Goal: Task Accomplishment & Management: Use online tool/utility

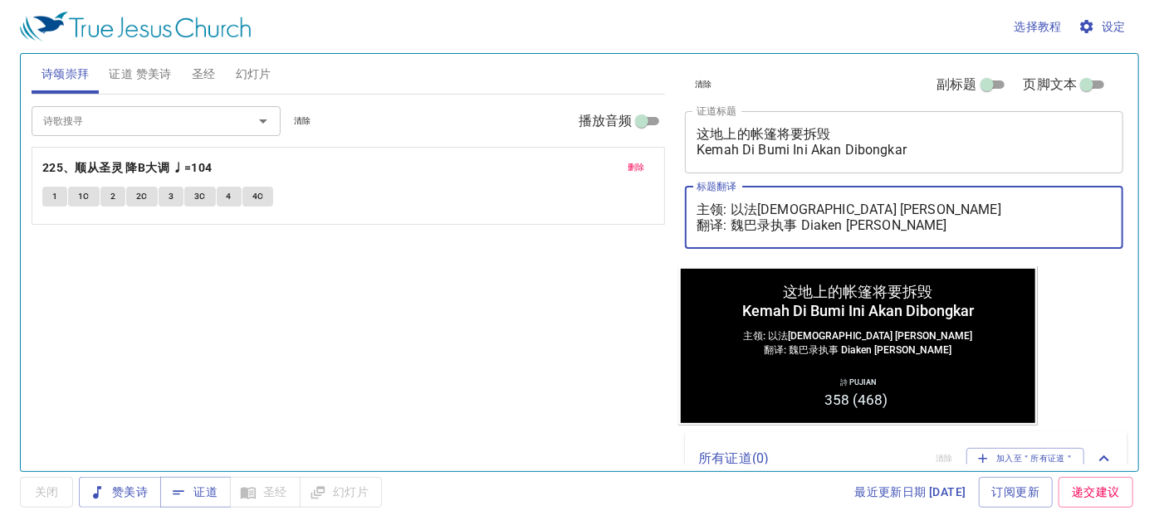
click at [776, 225] on textarea "主领: 以法莲传道 Pendeta Efraim Yuam 翻译: 魏巴录执事 Diaken Baruch Wai" at bounding box center [903, 218] width 415 height 32
drag, startPoint x: 735, startPoint y: 215, endPoint x: 959, endPoint y: 194, distance: 224.3
click at [959, 194] on div "主领: 以法莲传道 Pendeta Efraim Yuam 翻译: 魏巴录执事 Diaken Baruch Wai x 标题翻译" at bounding box center [904, 218] width 438 height 62
paste textarea "张以撒传道 Pendeta Isaac Chong"
drag, startPoint x: 729, startPoint y: 221, endPoint x: 950, endPoint y: 227, distance: 220.9
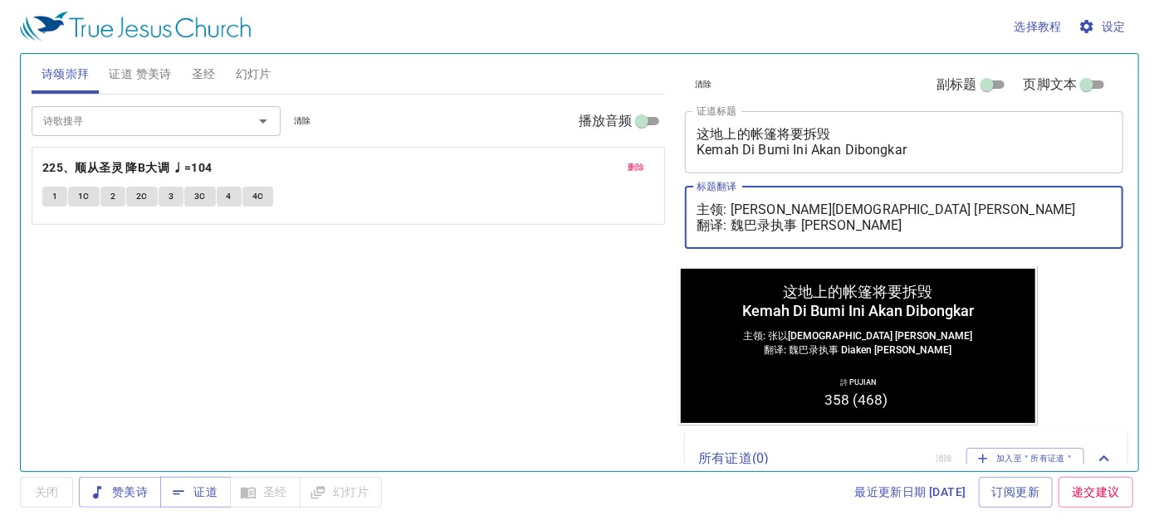
click at [950, 227] on textarea "主领: 张以撒传道 Pendeta Isaac Chong 翻译: 魏巴录执事 Diaken Baruch Wai" at bounding box center [903, 218] width 415 height 32
paste textarea "殷敬弟兄 Saudara Alvis Mak"
type textarea "主领: [PERSON_NAME][DEMOGRAPHIC_DATA] [PERSON_NAME] 翻译: [PERSON_NAME]弟兄 [PERSON_N…"
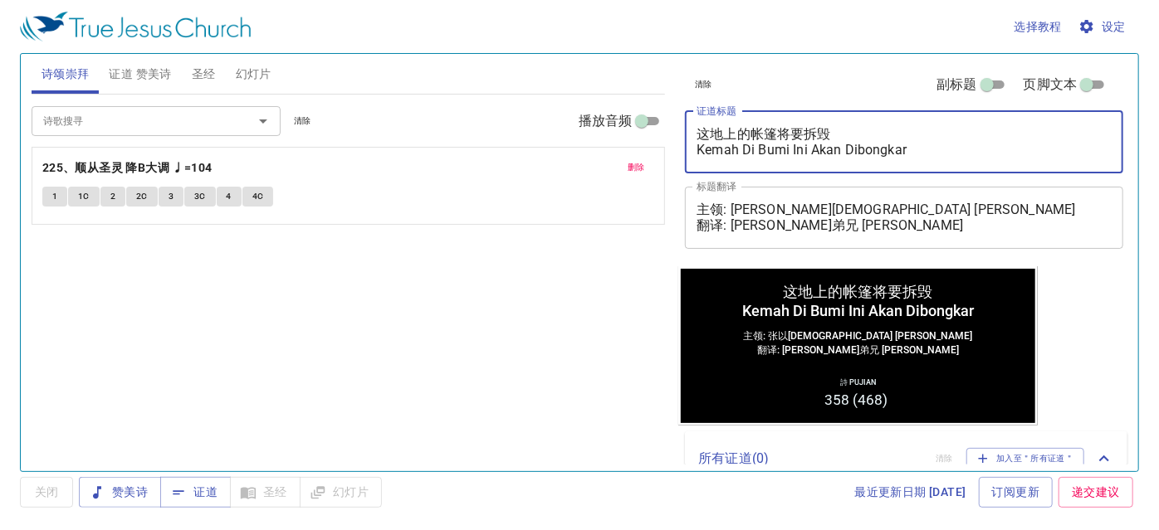
drag, startPoint x: 909, startPoint y: 148, endPoint x: 708, endPoint y: 168, distance: 201.9
click at [708, 168] on div "这地上的帐篷将要拆毁 Kemah Di Bumi Ini Akan Dibongkar x 证道标题" at bounding box center [904, 142] width 438 height 62
drag, startPoint x: 837, startPoint y: 135, endPoint x: 712, endPoint y: 138, distance: 124.5
click at [712, 138] on textarea "这地上的帐篷将要拆毁 K" at bounding box center [903, 142] width 415 height 32
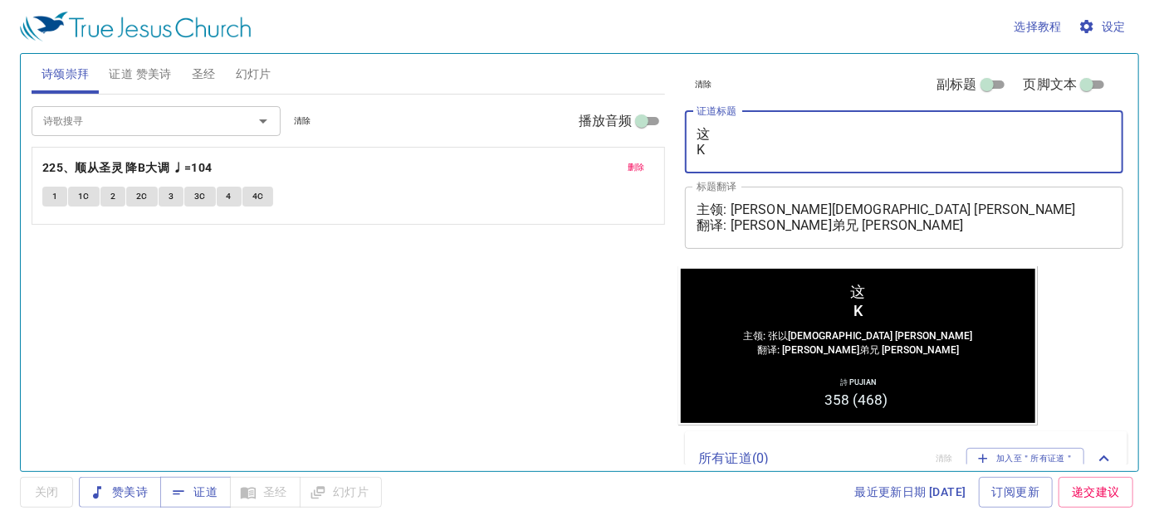
click at [642, 167] on span "删除" at bounding box center [636, 167] width 17 height 15
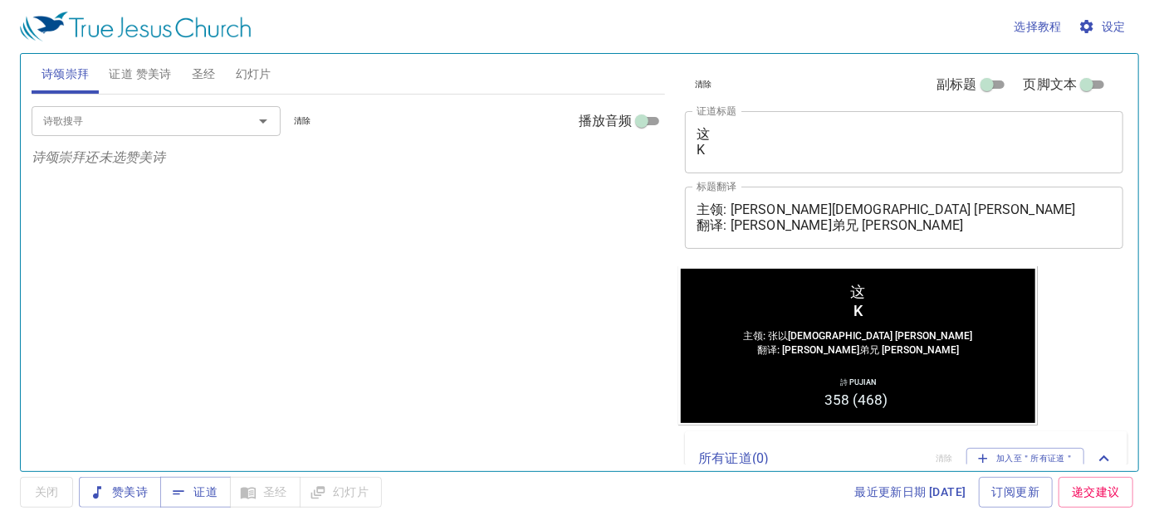
click at [246, 88] on button "幻灯片" at bounding box center [254, 74] width 56 height 40
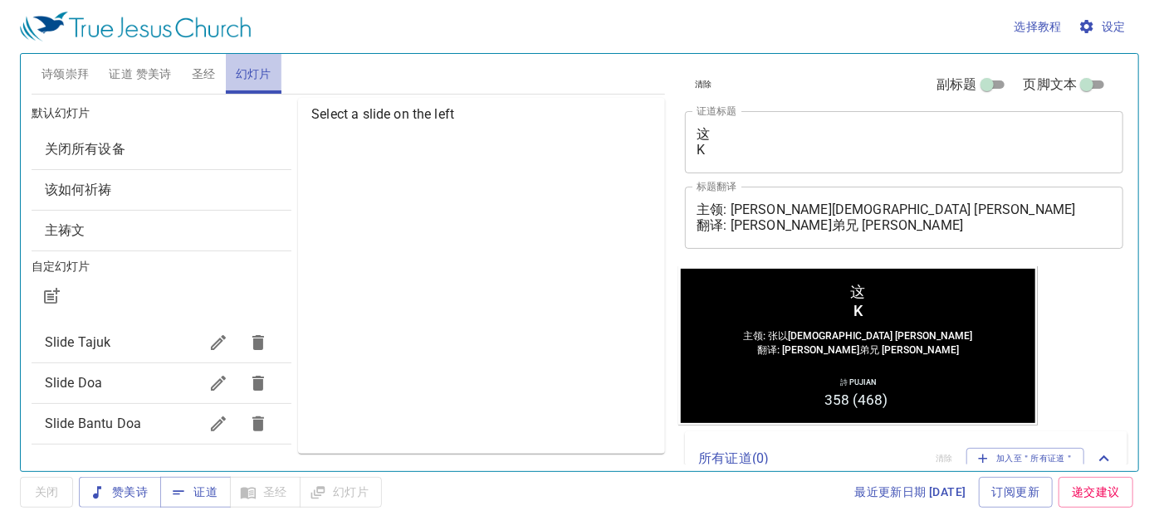
click at [250, 77] on span "幻灯片" at bounding box center [254, 74] width 36 height 21
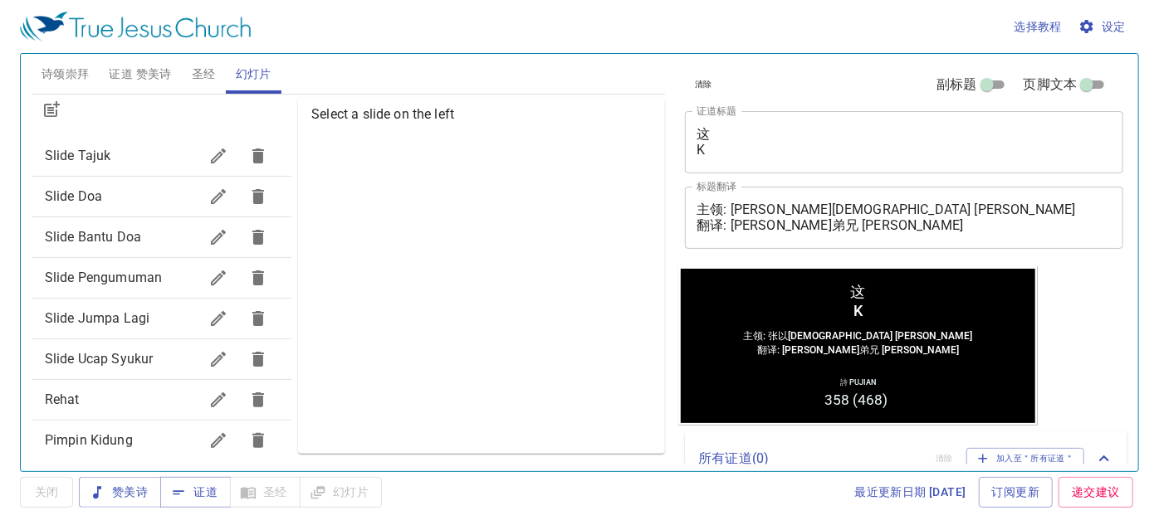
scroll to position [247, 0]
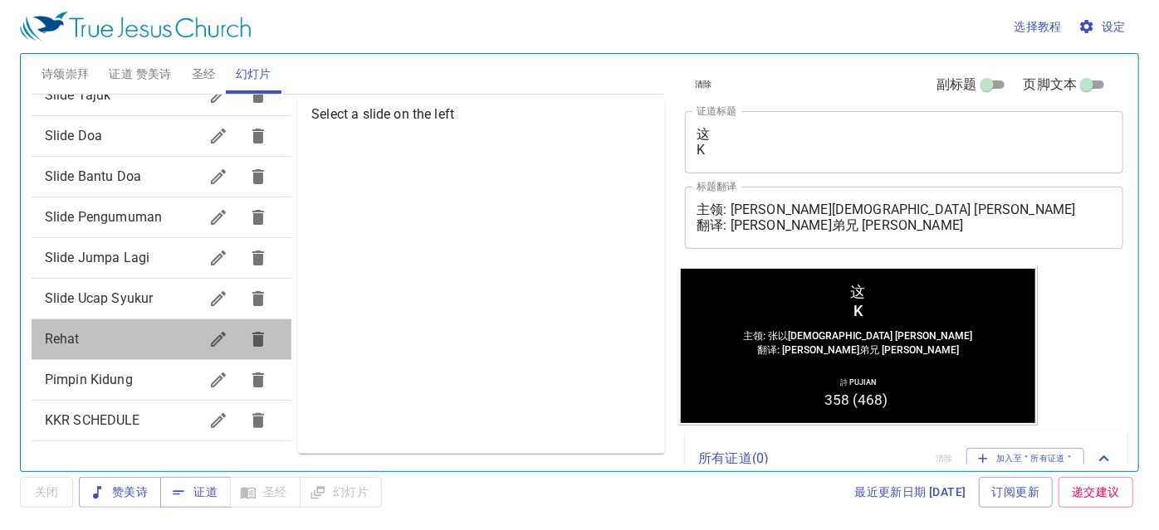
click at [169, 340] on span "Rehat" at bounding box center [122, 340] width 154 height 20
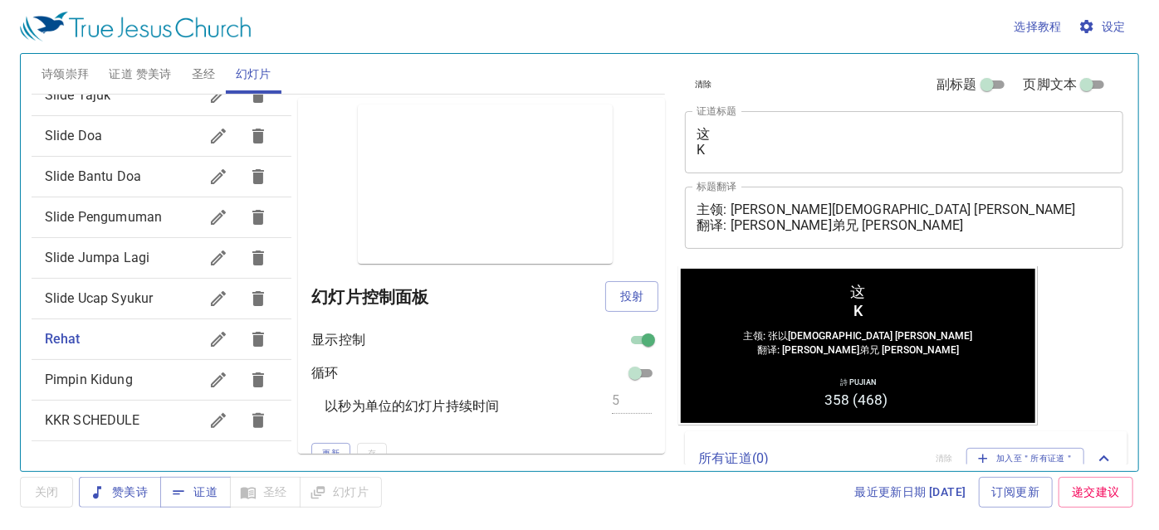
click at [605, 295] on button "投射" at bounding box center [631, 296] width 53 height 31
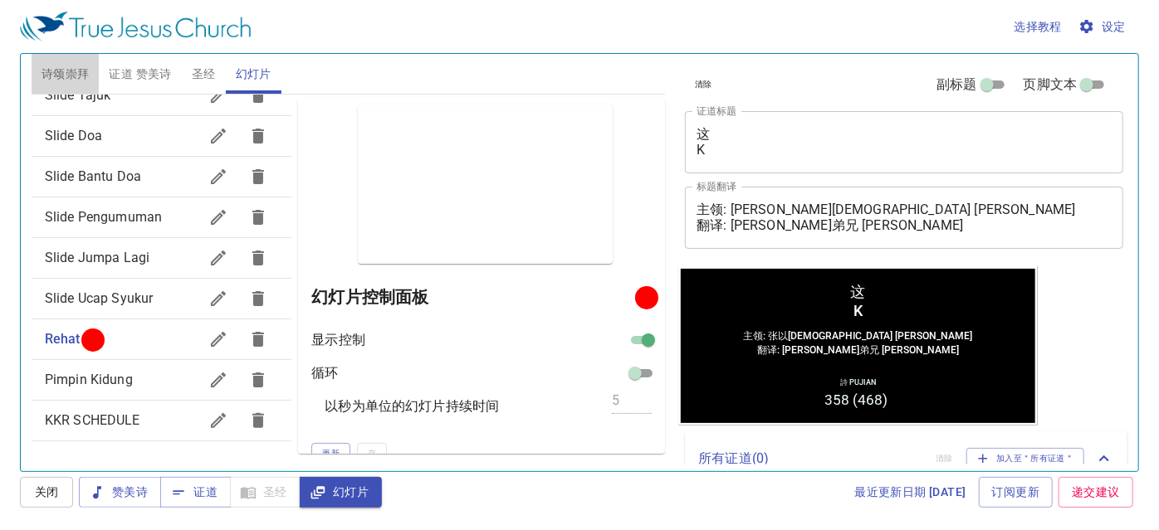
click at [48, 80] on span "诗颂崇拜" at bounding box center [66, 74] width 48 height 21
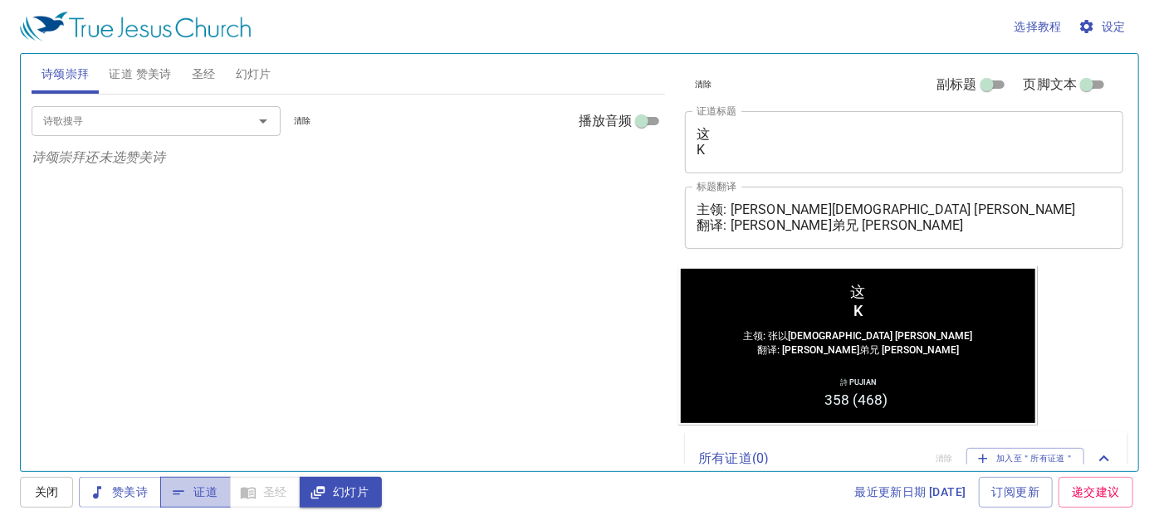
click at [206, 489] on span "证道" at bounding box center [195, 492] width 44 height 21
click at [340, 494] on span "幻灯片" at bounding box center [341, 492] width 56 height 21
click at [141, 501] on span "赞美诗" at bounding box center [120, 492] width 56 height 21
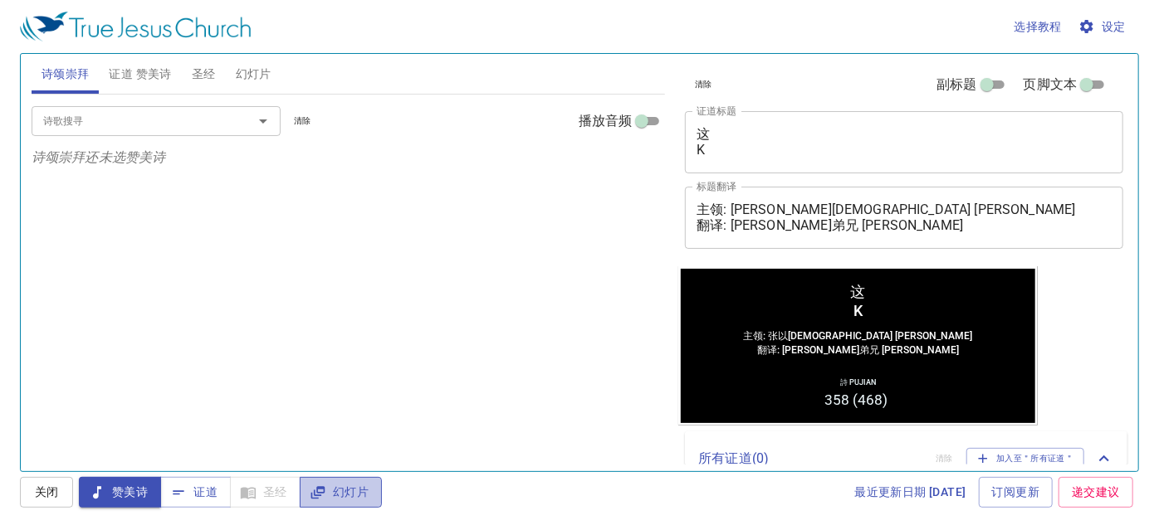
click at [319, 485] on icon "button" at bounding box center [318, 493] width 17 height 17
click at [263, 78] on span "幻灯片" at bounding box center [254, 74] width 36 height 21
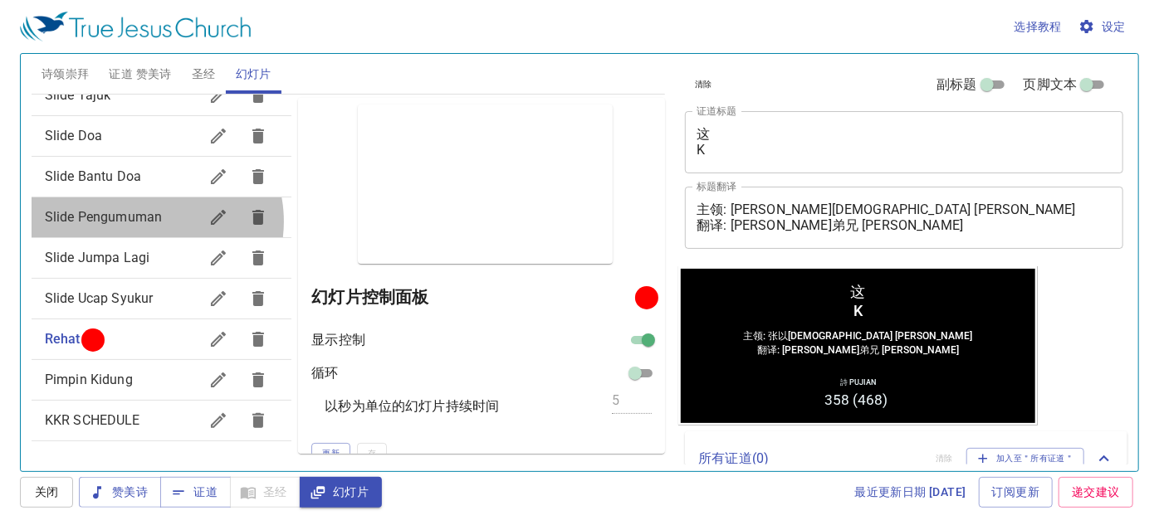
click at [150, 221] on span "Slide Pengumuman" at bounding box center [103, 217] width 117 height 16
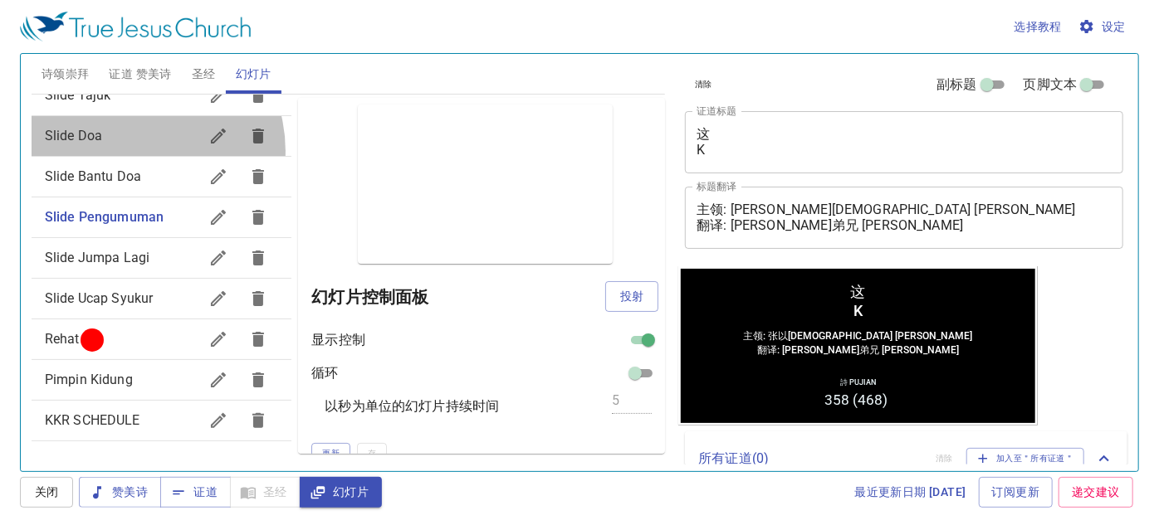
click at [133, 150] on div "Slide Doa" at bounding box center [162, 136] width 260 height 40
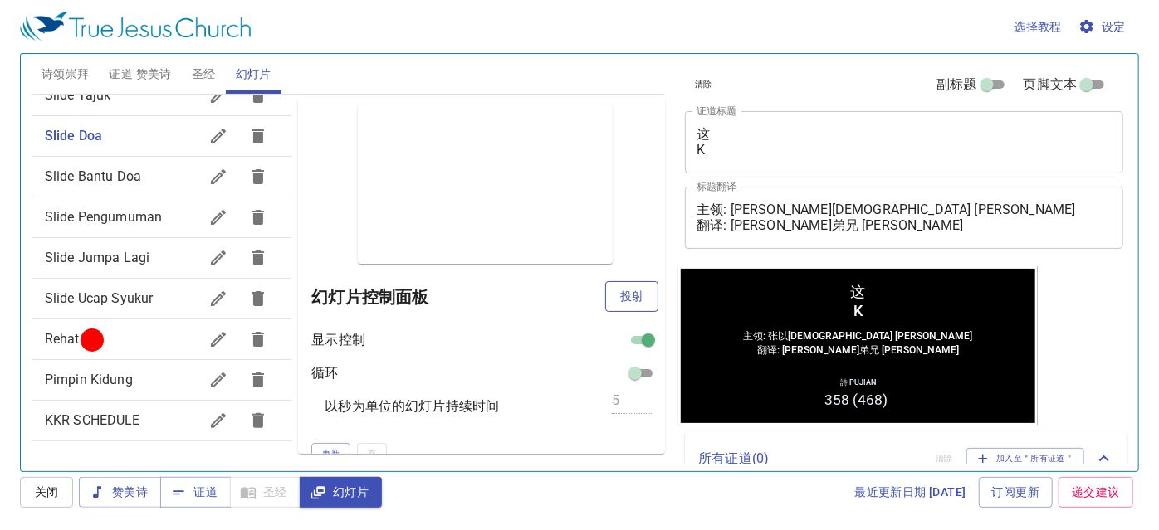
click at [618, 286] on span "投射" at bounding box center [631, 296] width 27 height 21
click at [60, 328] on div "Rehat" at bounding box center [162, 340] width 260 height 40
click at [605, 287] on button "投射" at bounding box center [631, 296] width 53 height 31
click at [100, 491] on icon "button" at bounding box center [97, 493] width 17 height 17
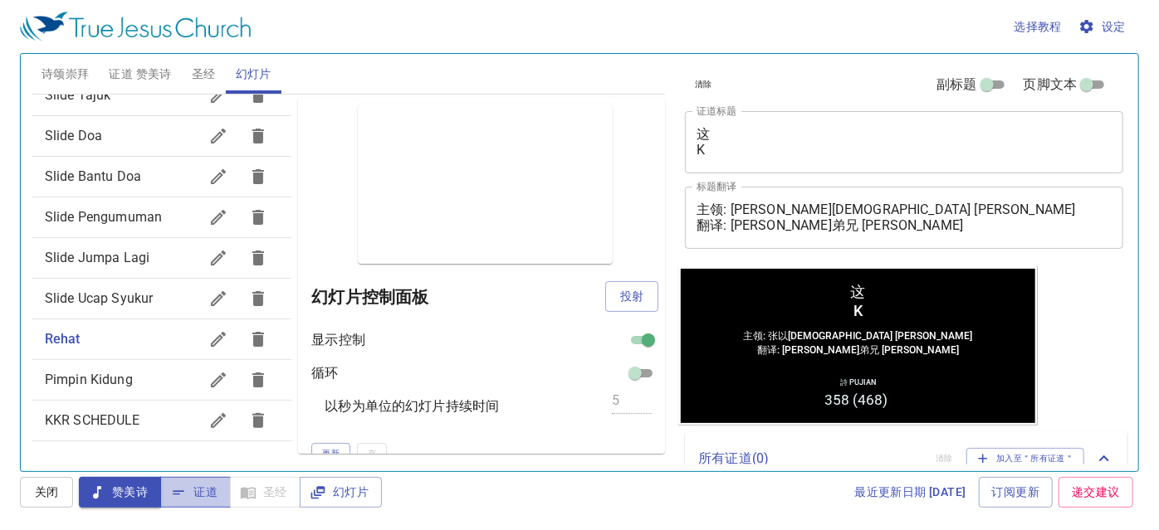
click at [190, 481] on button "证道" at bounding box center [195, 492] width 71 height 31
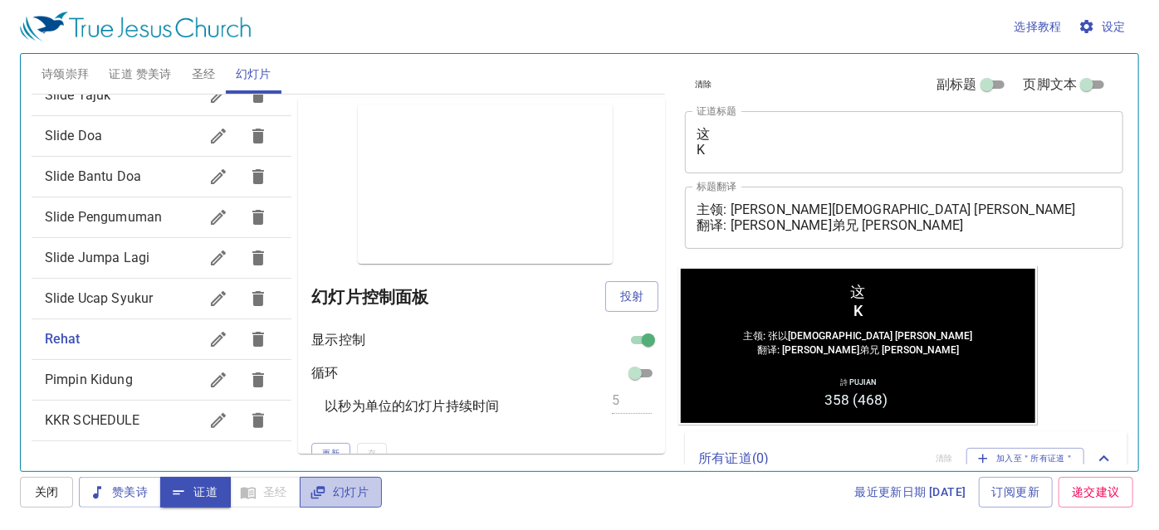
click at [323, 481] on button "幻灯片" at bounding box center [341, 492] width 82 height 31
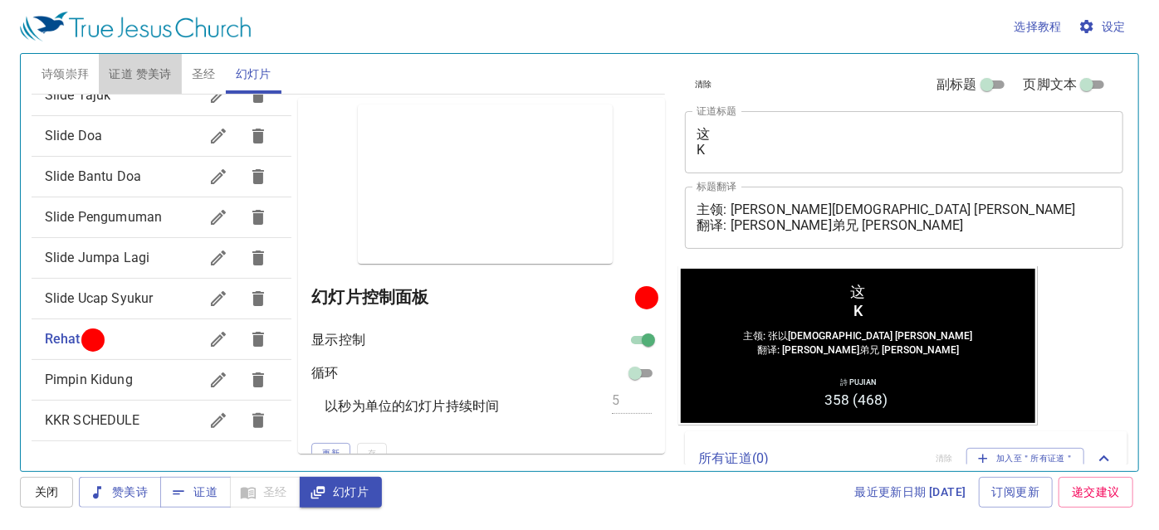
click at [139, 75] on span "证道 赞美诗" at bounding box center [140, 74] width 62 height 21
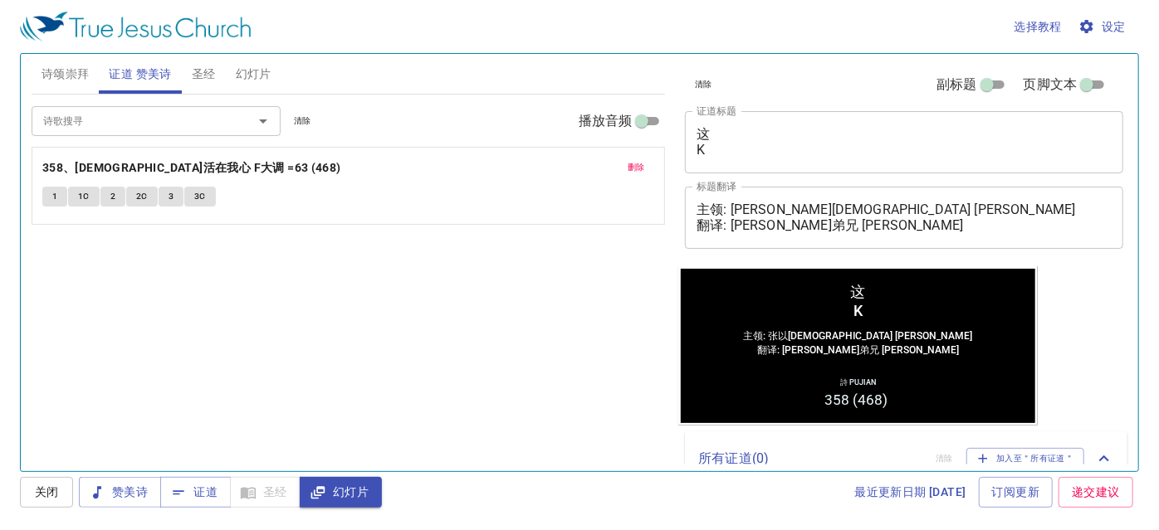
click at [643, 164] on span "删除" at bounding box center [636, 167] width 17 height 15
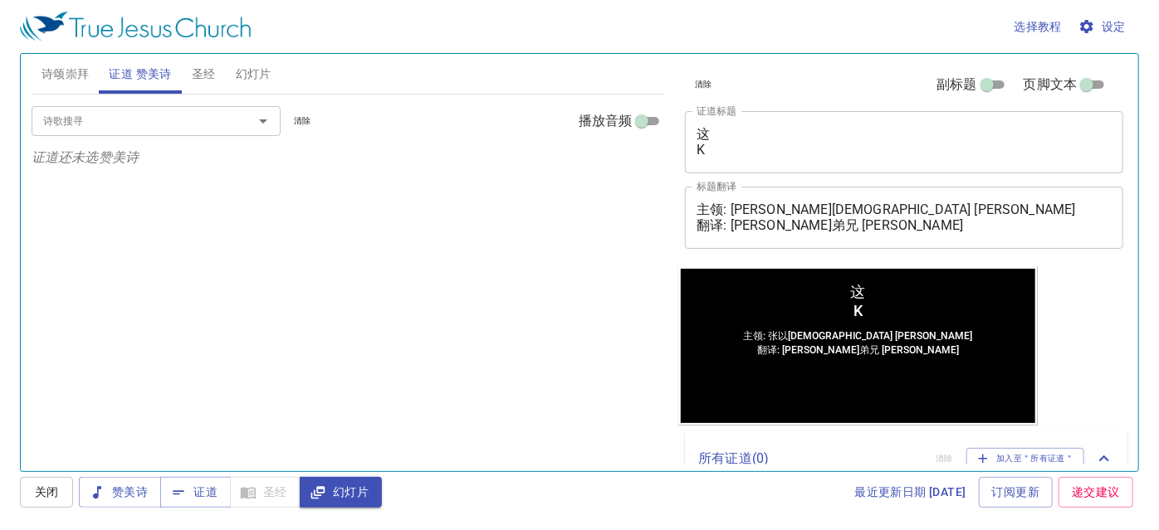
click at [201, 69] on span "圣经" at bounding box center [204, 74] width 24 height 21
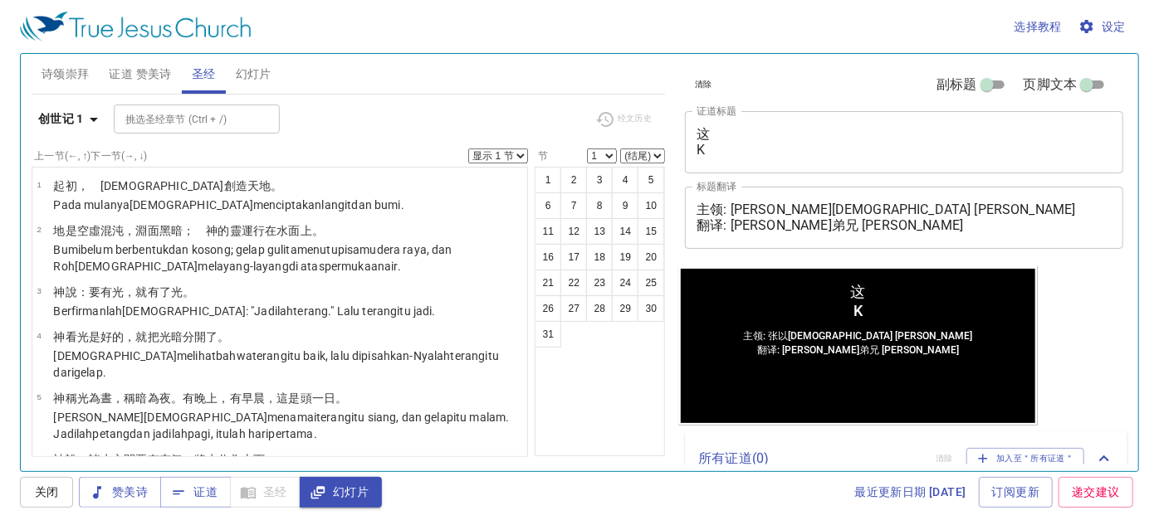
drag, startPoint x: 238, startPoint y: 71, endPoint x: 212, endPoint y: 83, distance: 29.3
click at [239, 71] on span "幻灯片" at bounding box center [254, 74] width 36 height 21
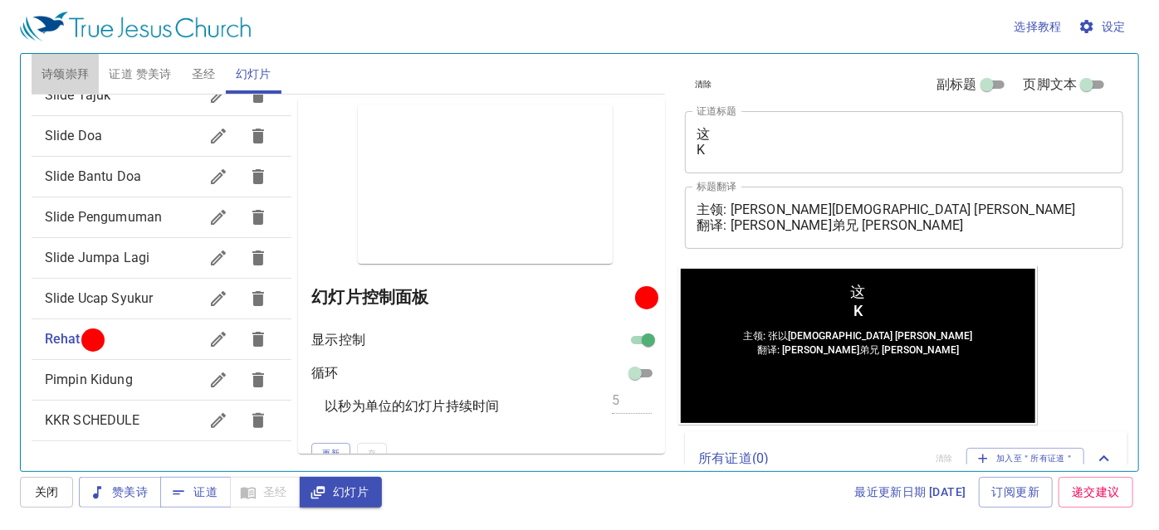
click at [68, 79] on span "诗颂崇拜" at bounding box center [66, 74] width 48 height 21
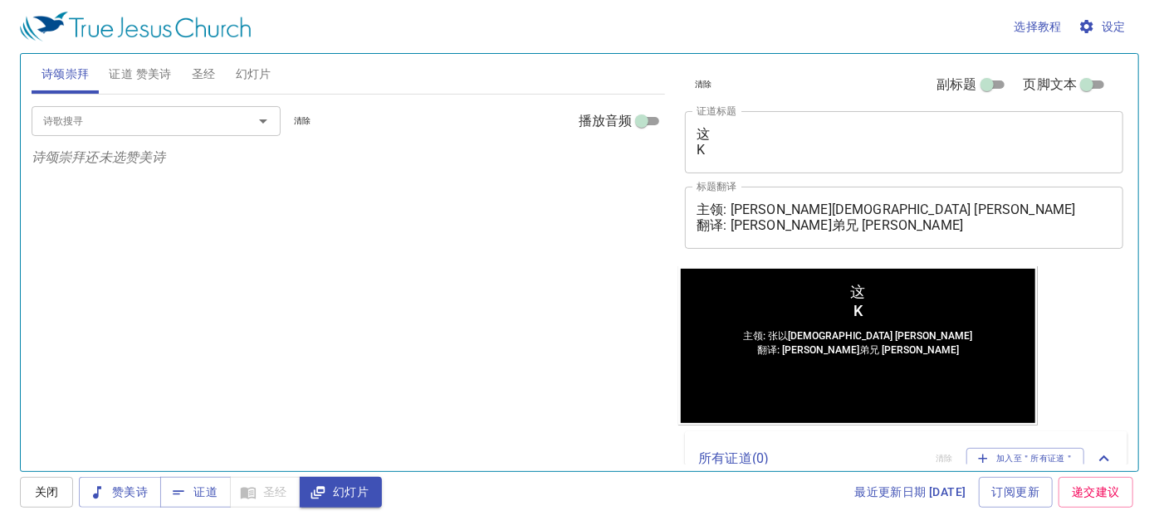
click at [721, 132] on textarea "这 K" at bounding box center [903, 142] width 415 height 32
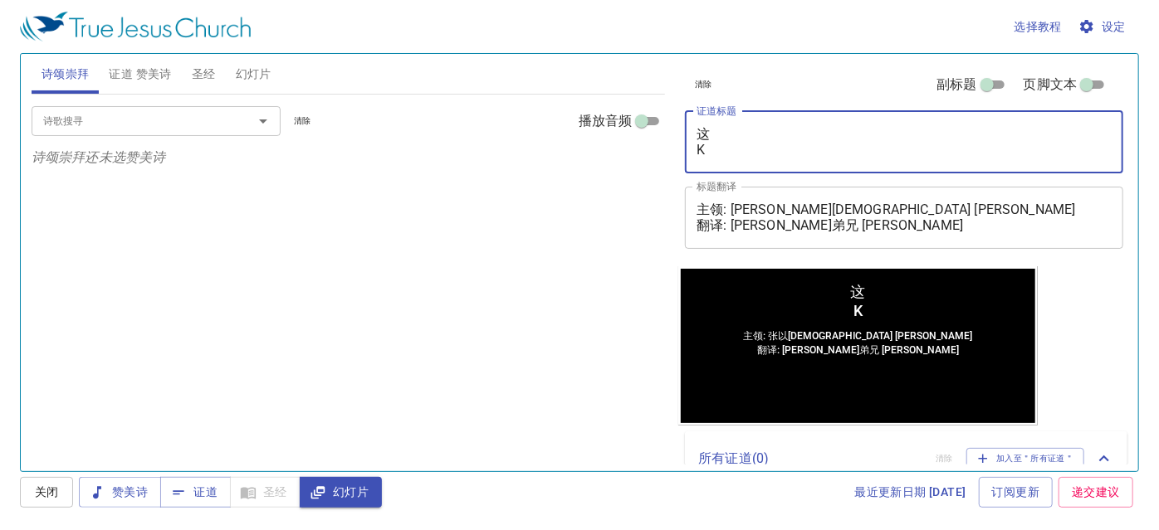
drag, startPoint x: 718, startPoint y: 131, endPoint x: 696, endPoint y: 139, distance: 22.8
click at [696, 139] on textarea "这 K" at bounding box center [903, 142] width 415 height 32
click at [134, 64] on span "证道 赞美诗" at bounding box center [140, 74] width 62 height 21
click at [774, 139] on textarea "这 K" at bounding box center [903, 142] width 415 height 32
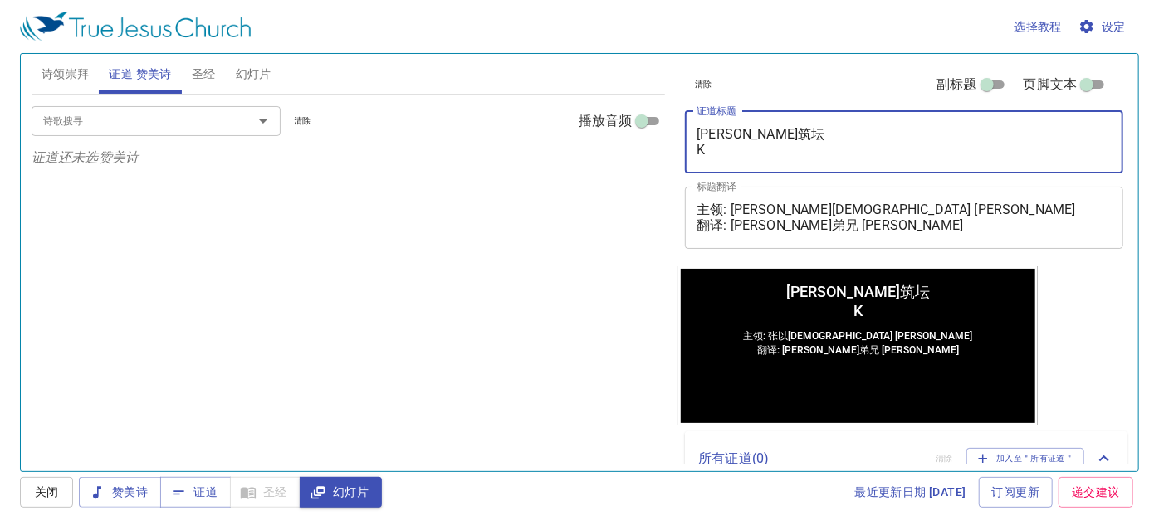
click at [116, 131] on div "诗歌搜寻" at bounding box center [156, 120] width 249 height 29
type textarea "雅各筑坛 K"
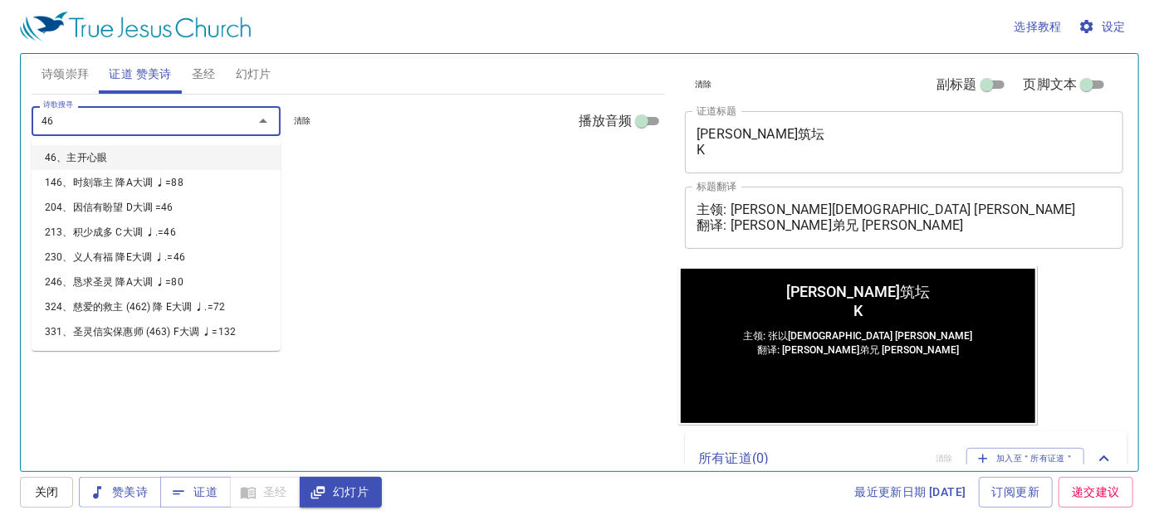
type input "469"
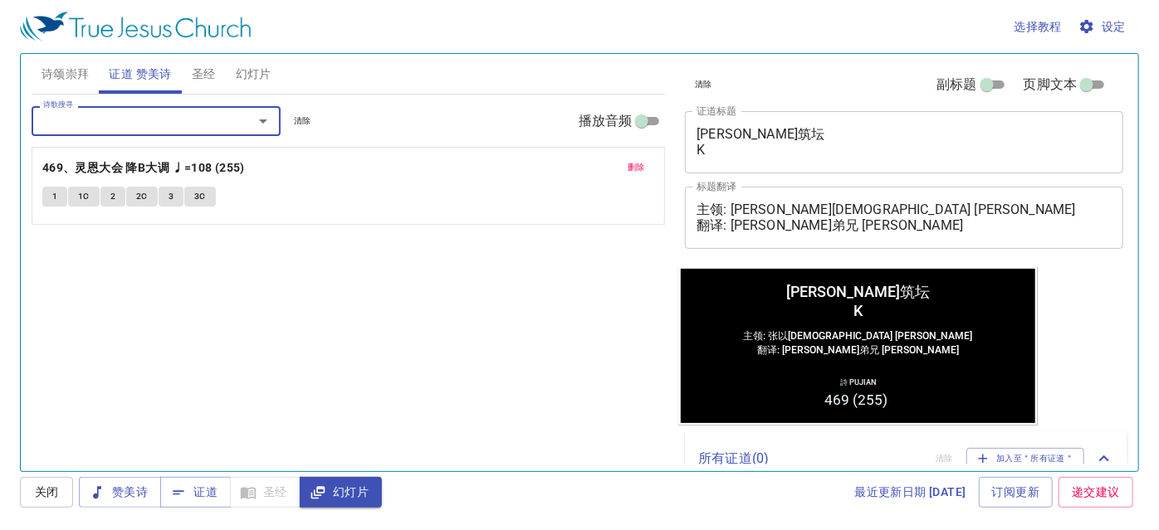
click at [717, 149] on textarea "雅各筑坛 K" at bounding box center [903, 142] width 415 height 32
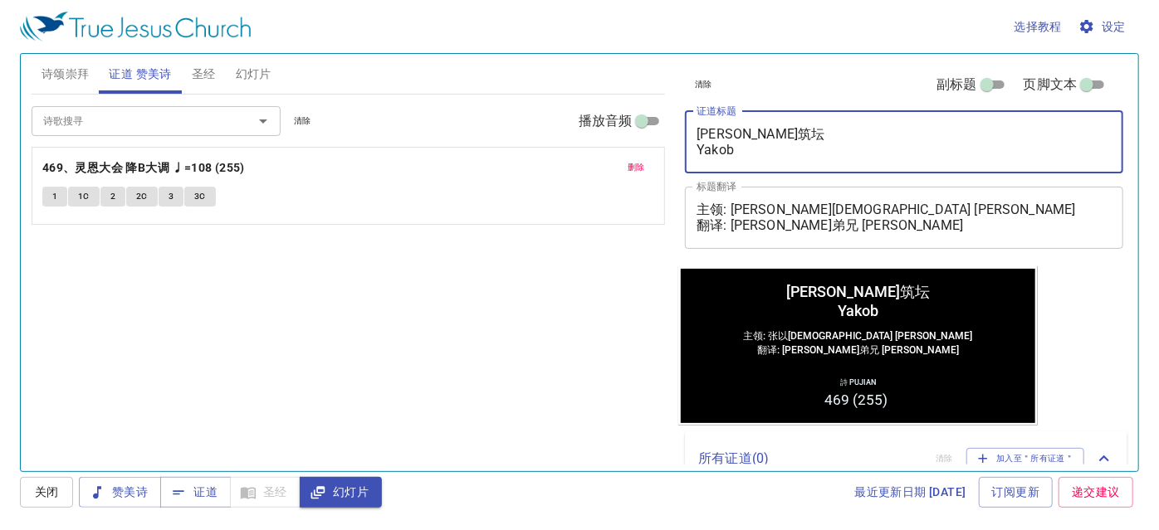
click at [725, 150] on textarea "雅各筑坛 Yakob" at bounding box center [903, 142] width 415 height 32
click at [744, 147] on textarea "雅各筑坛 Yakub" at bounding box center [903, 142] width 415 height 32
type textarea "雅各筑坛 Yakub Mendiri"
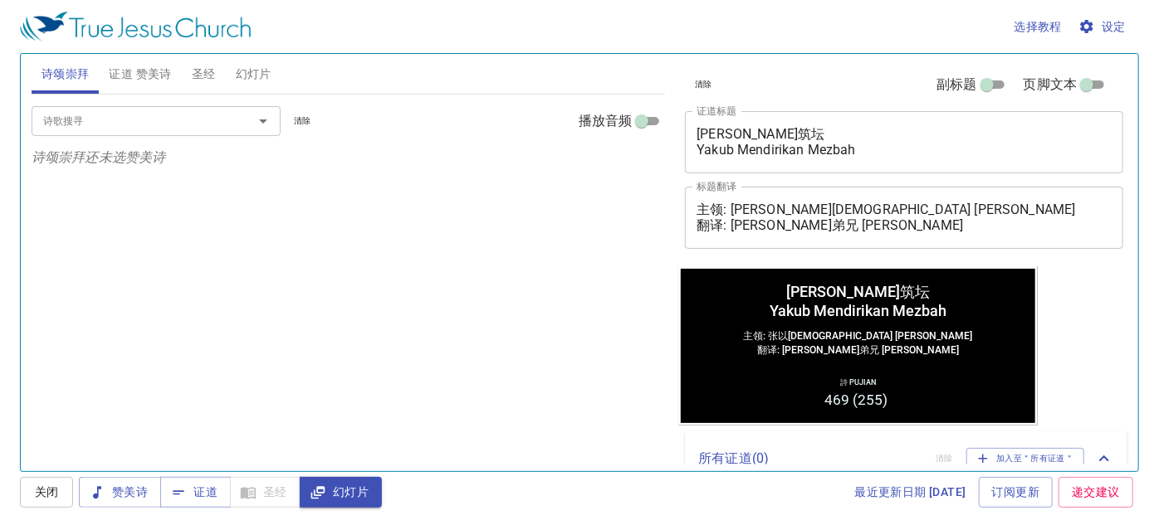
drag, startPoint x: 7, startPoint y: 195, endPoint x: 137, endPoint y: 81, distance: 173.0
click at [137, 81] on span "证道 赞美诗" at bounding box center [140, 74] width 62 height 21
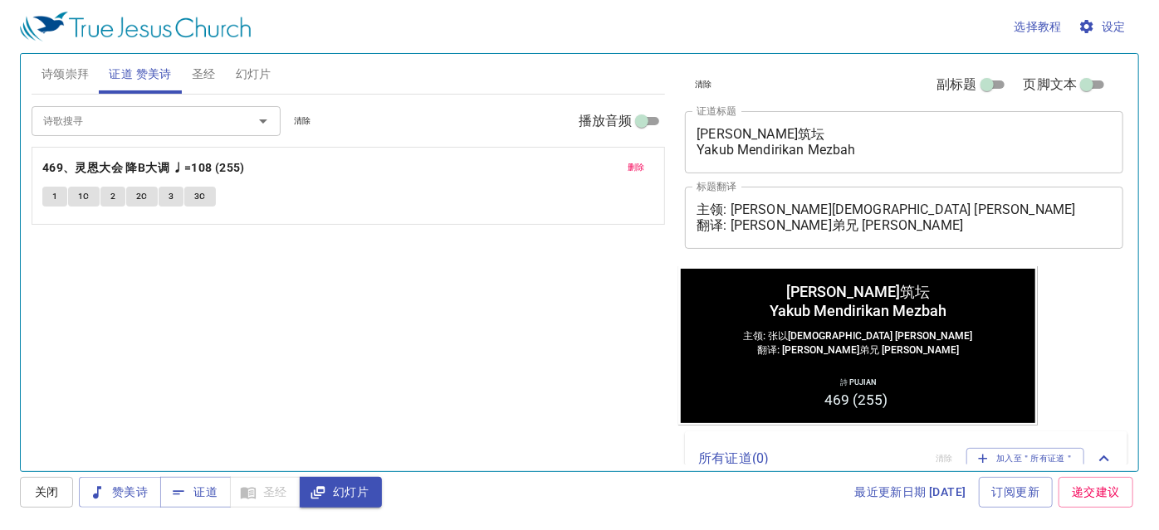
click at [216, 81] on button "圣经" at bounding box center [204, 74] width 44 height 40
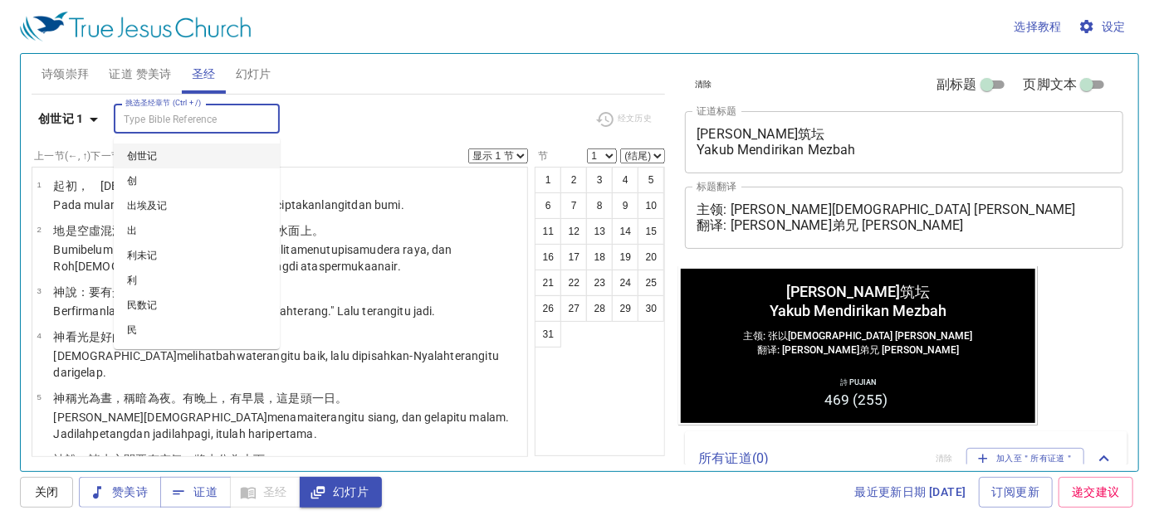
click at [188, 121] on input "挑选圣经章节 (Ctrl + /)" at bounding box center [183, 119] width 129 height 19
click at [75, 125] on b "创世记 1" at bounding box center [61, 119] width 46 height 21
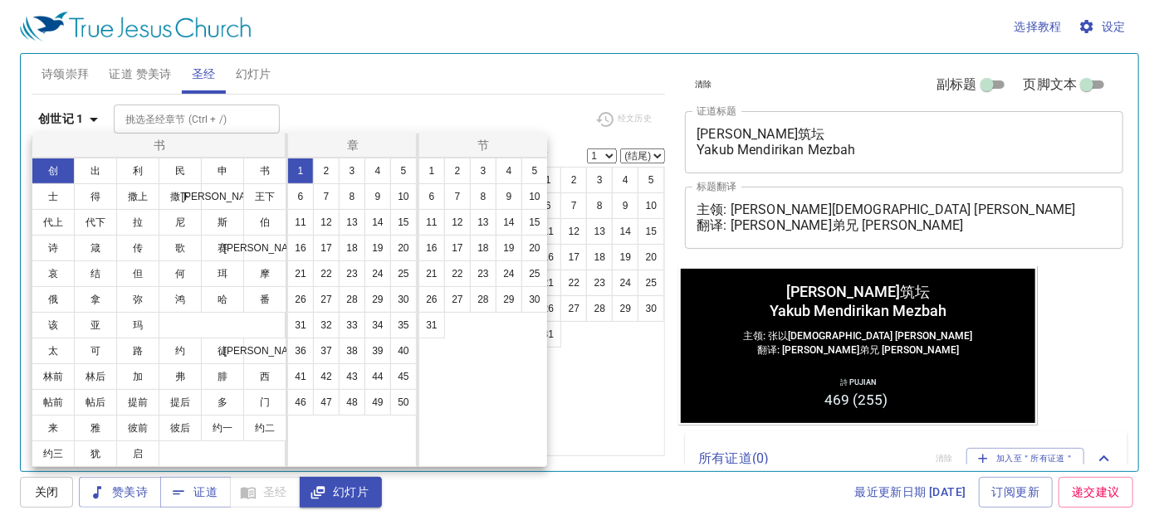
click at [131, 121] on div at bounding box center [579, 265] width 1159 height 530
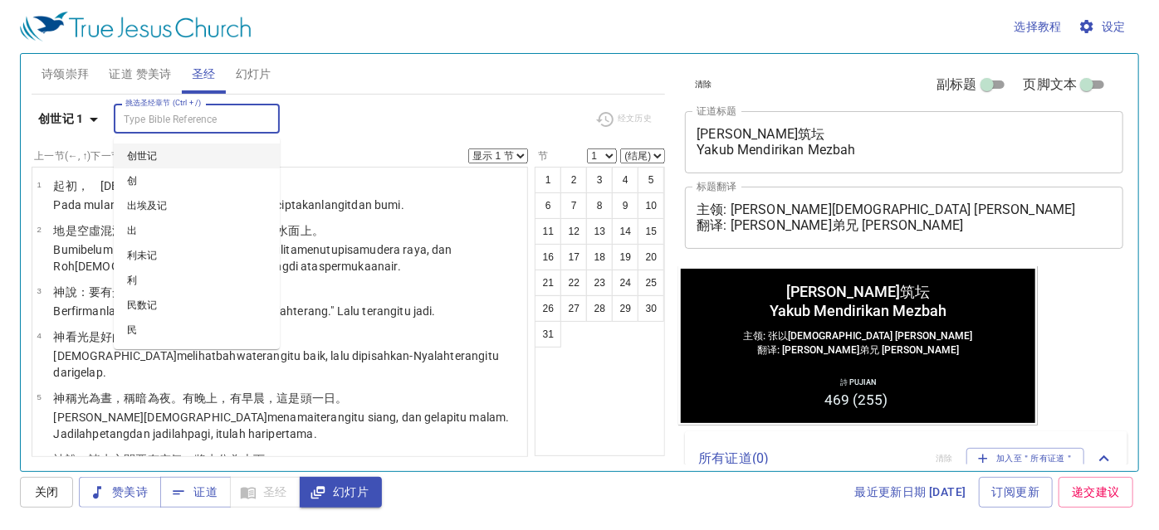
click at [131, 121] on input "挑选圣经章节 (Ctrl + /)" at bounding box center [183, 119] width 129 height 19
click at [159, 174] on li "创" at bounding box center [197, 181] width 166 height 25
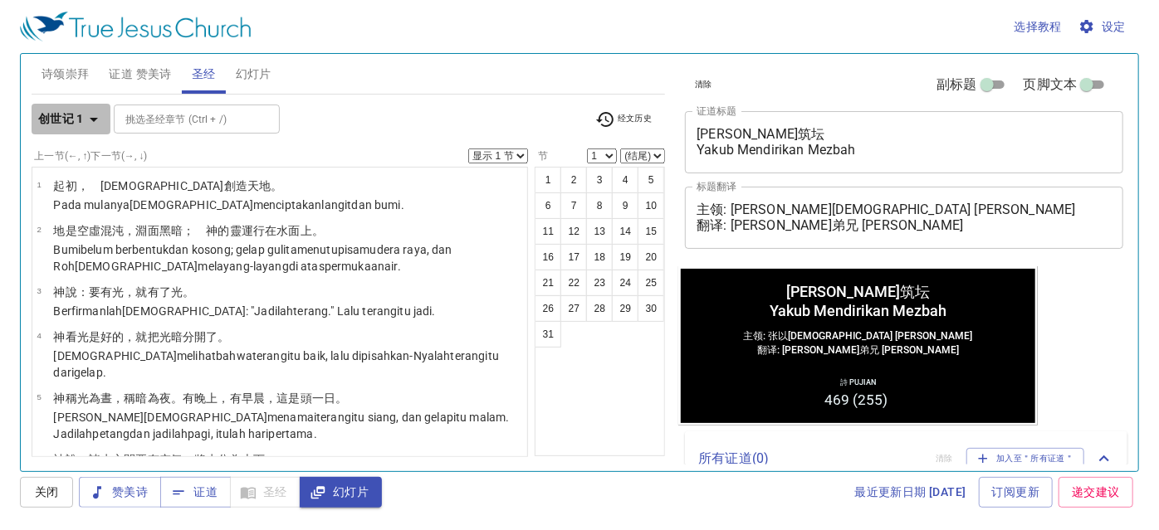
click at [91, 128] on icon "button" at bounding box center [94, 120] width 20 height 20
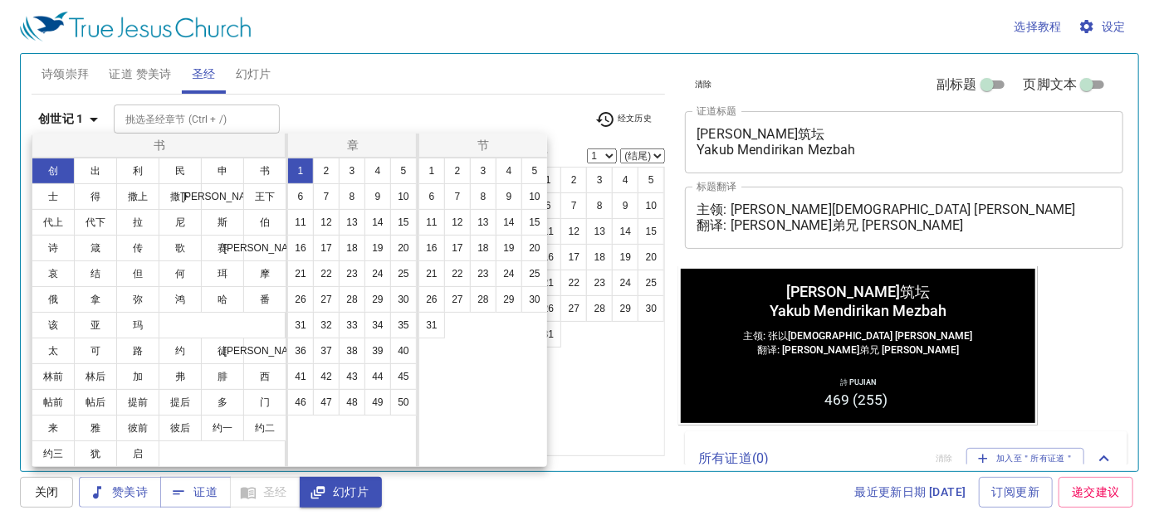
click at [91, 129] on div at bounding box center [579, 265] width 1159 height 530
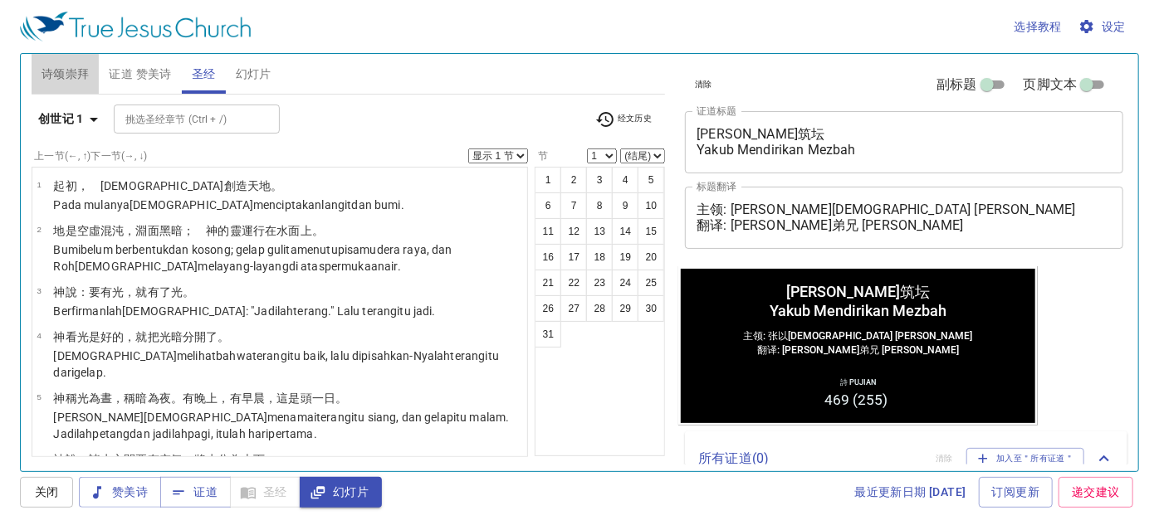
click at [77, 84] on button "诗颂崇拜" at bounding box center [66, 74] width 68 height 40
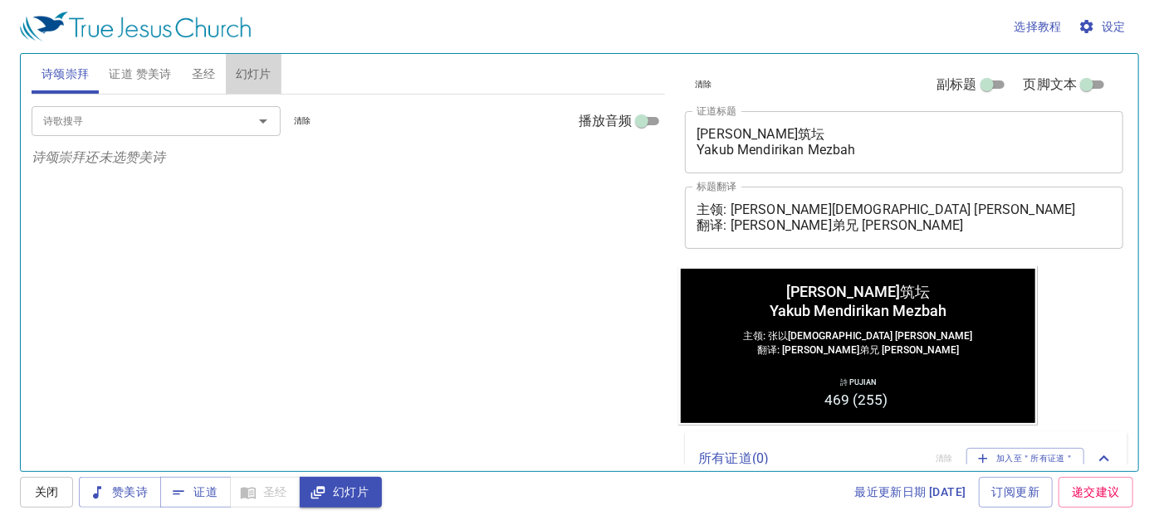
click at [263, 75] on span "幻灯片" at bounding box center [254, 74] width 36 height 21
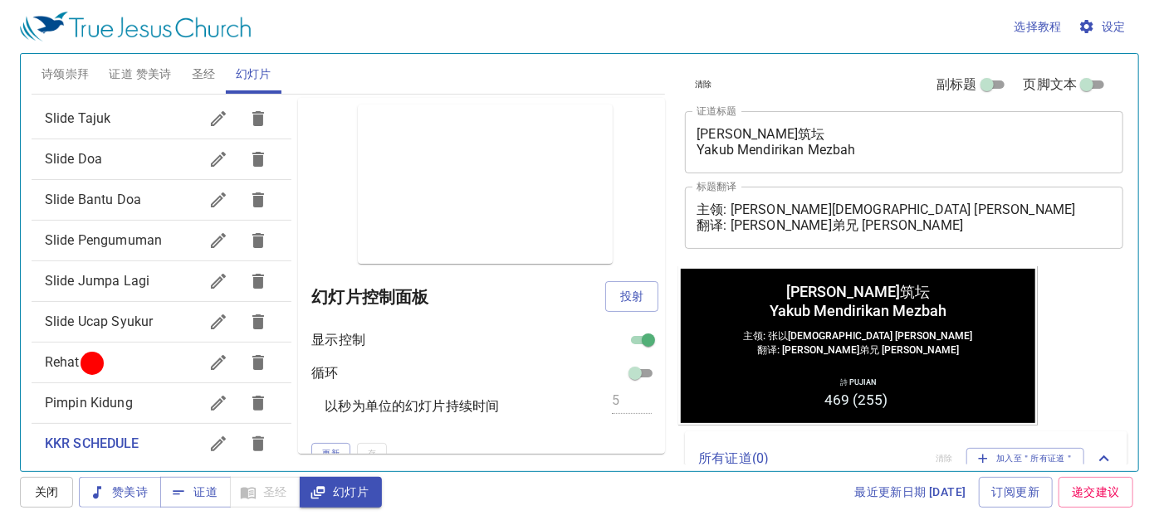
scroll to position [247, 0]
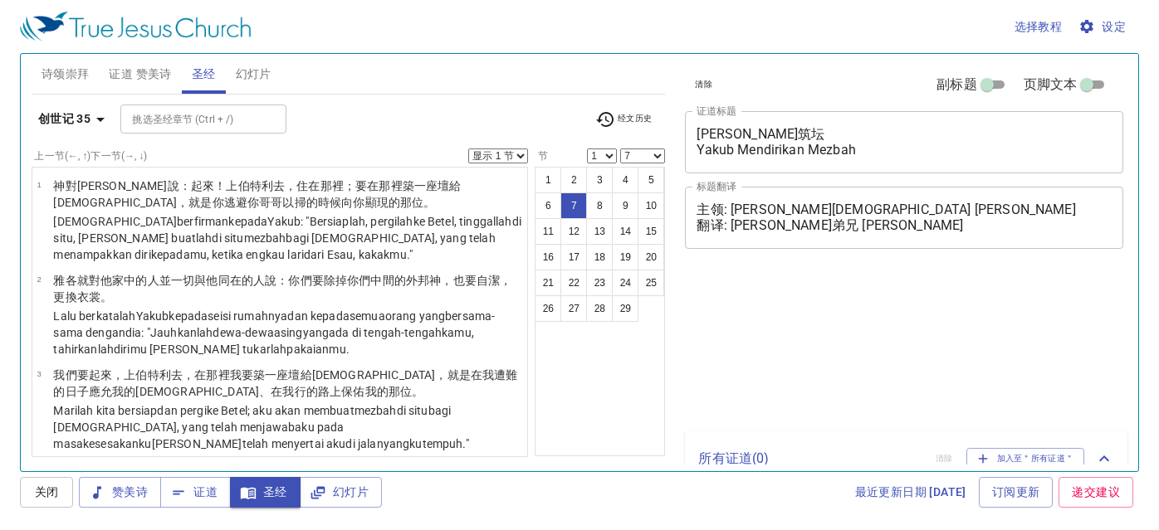
select select "7"
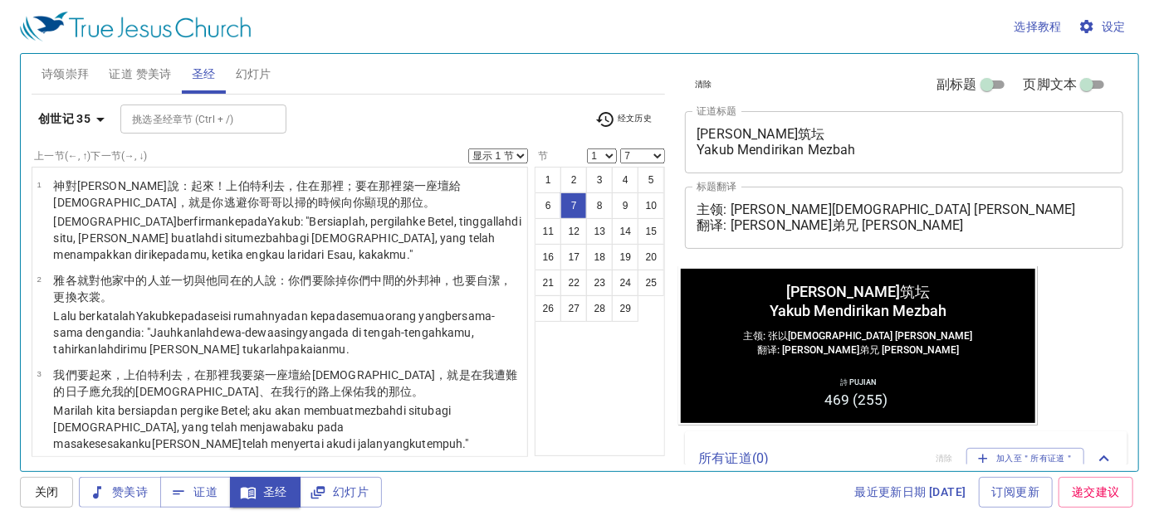
scroll to position [391, 0]
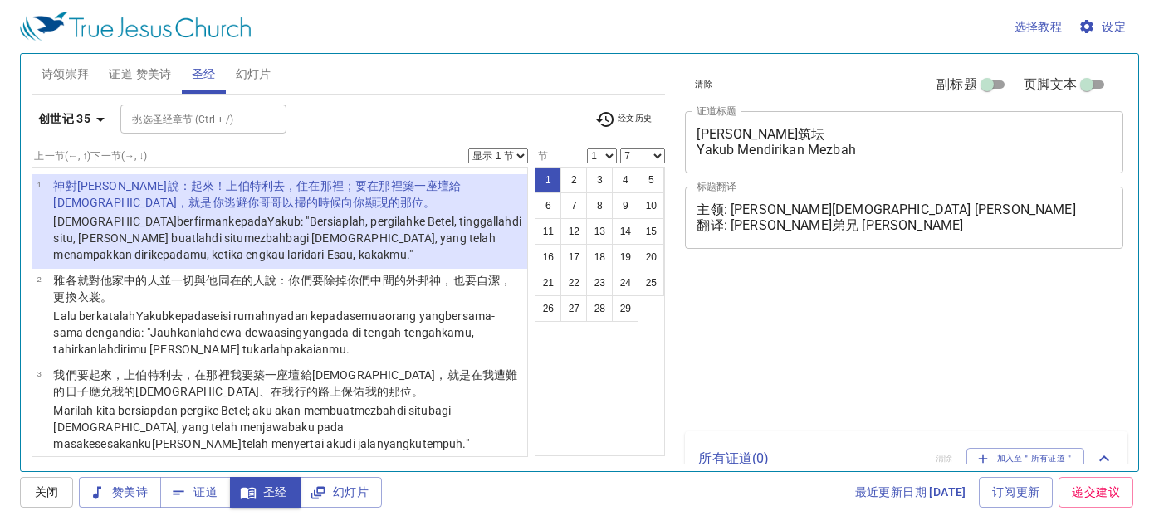
select select "7"
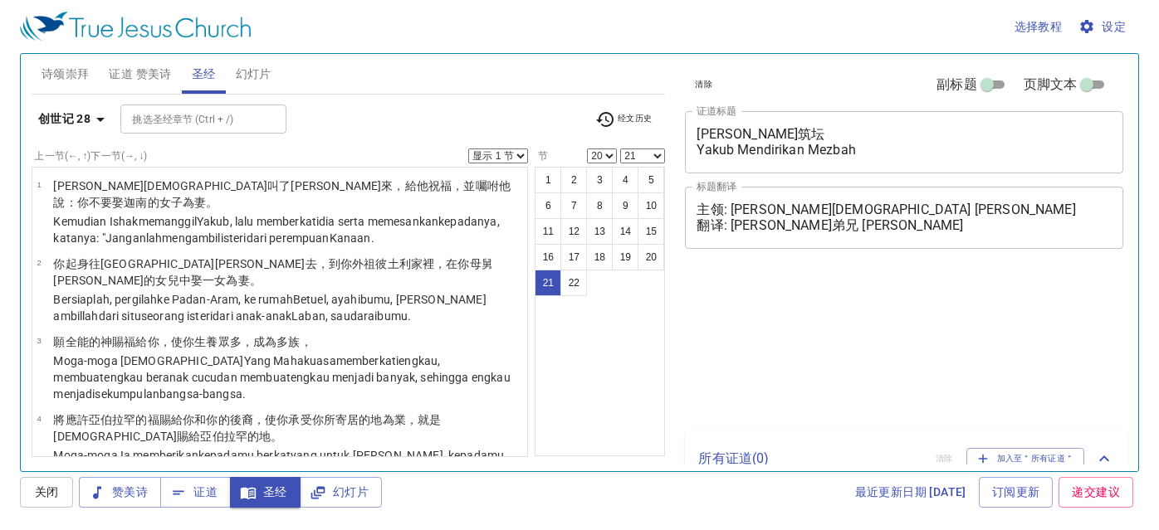
select select "20"
select select "21"
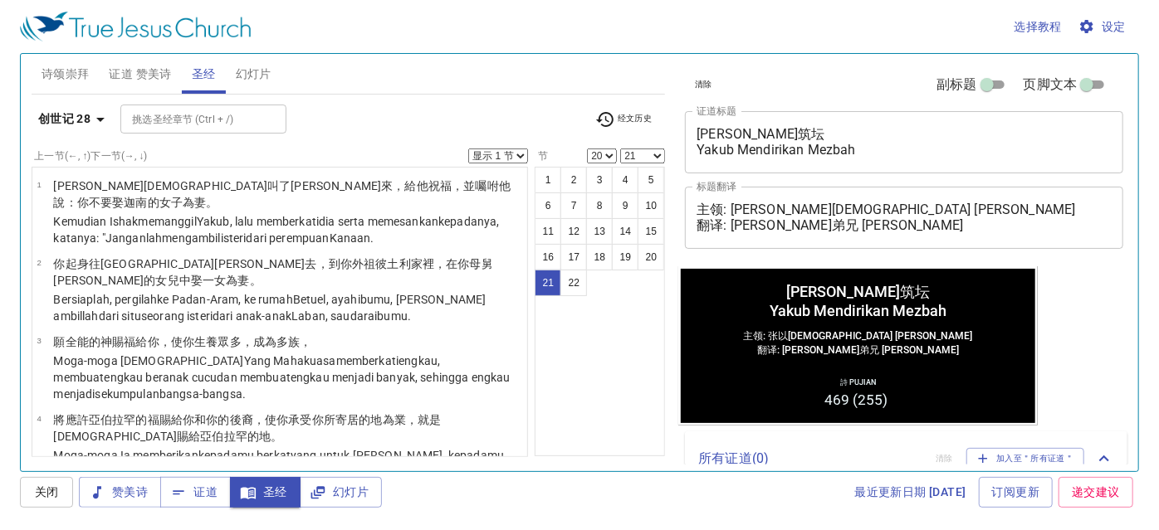
scroll to position [1323, 0]
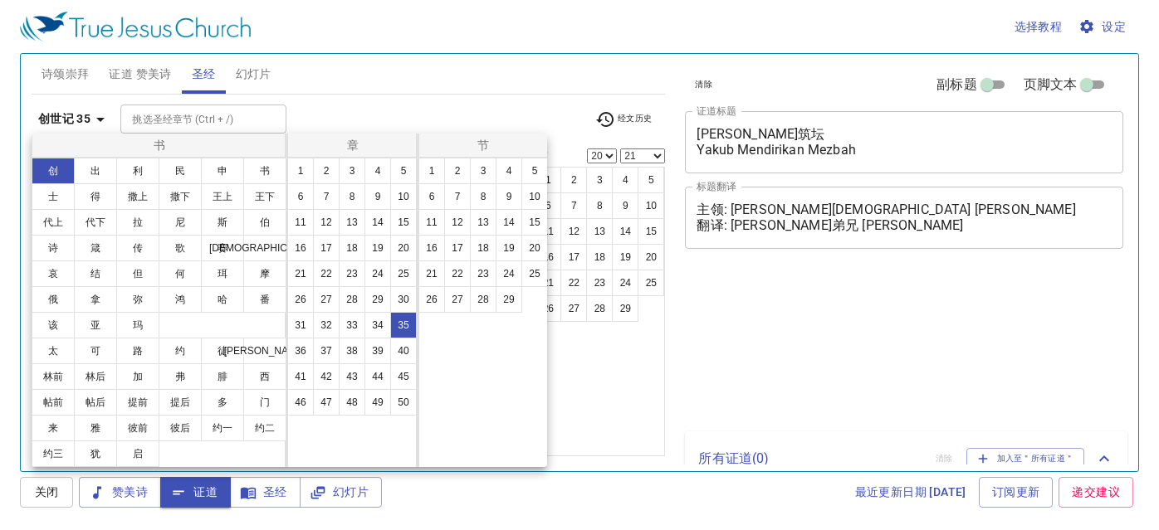
select select "20"
select select "21"
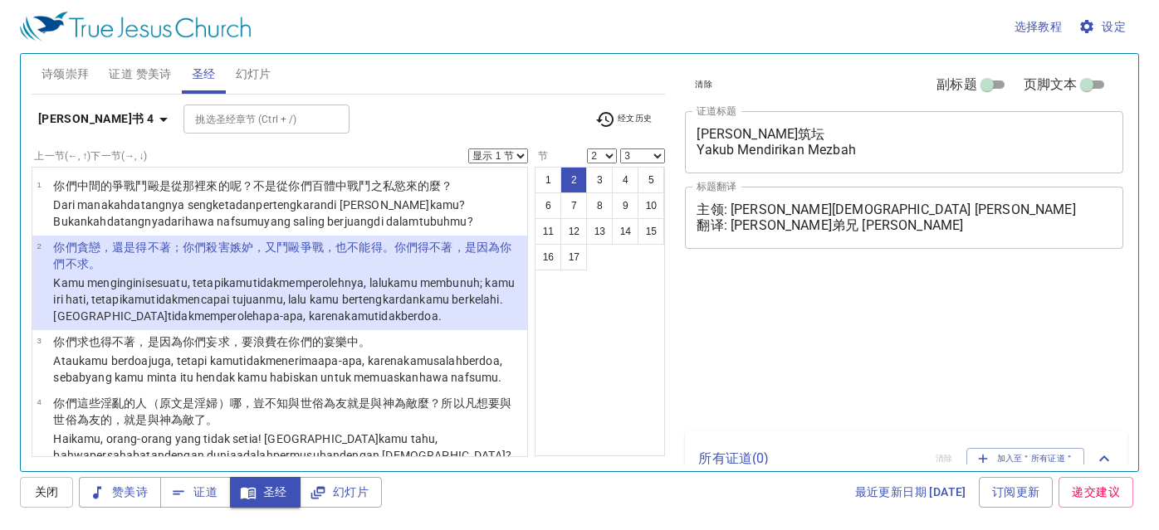
select select "2"
select select "3"
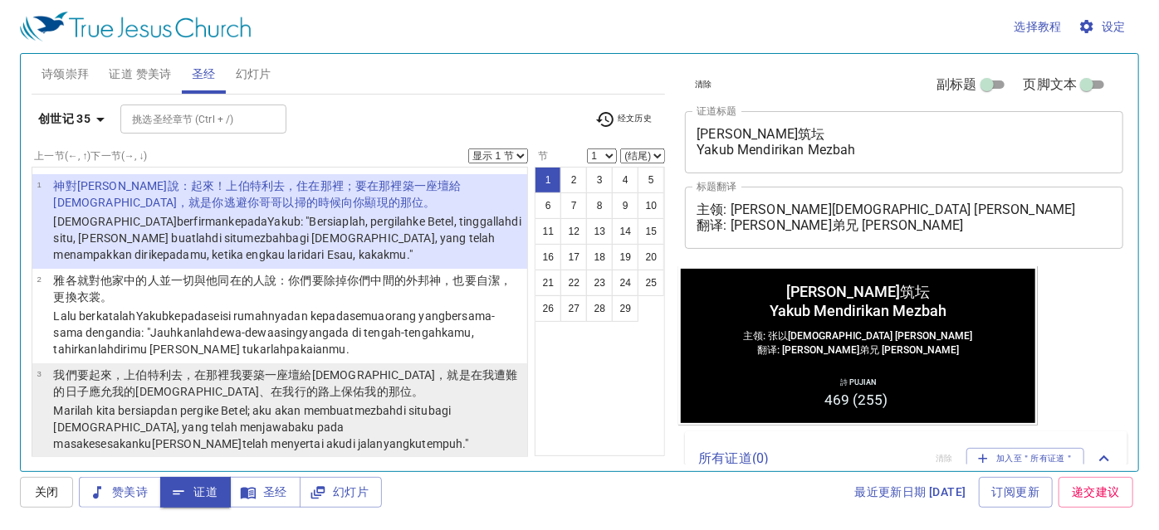
click at [385, 397] on p "我們要起來 ，上 伯特利 去，在那裡我要築 一座壇 給神 ，就是在我遭難 的日子 應允 我的禱告、在我行 的路 上保佑我的那位。" at bounding box center [287, 383] width 469 height 33
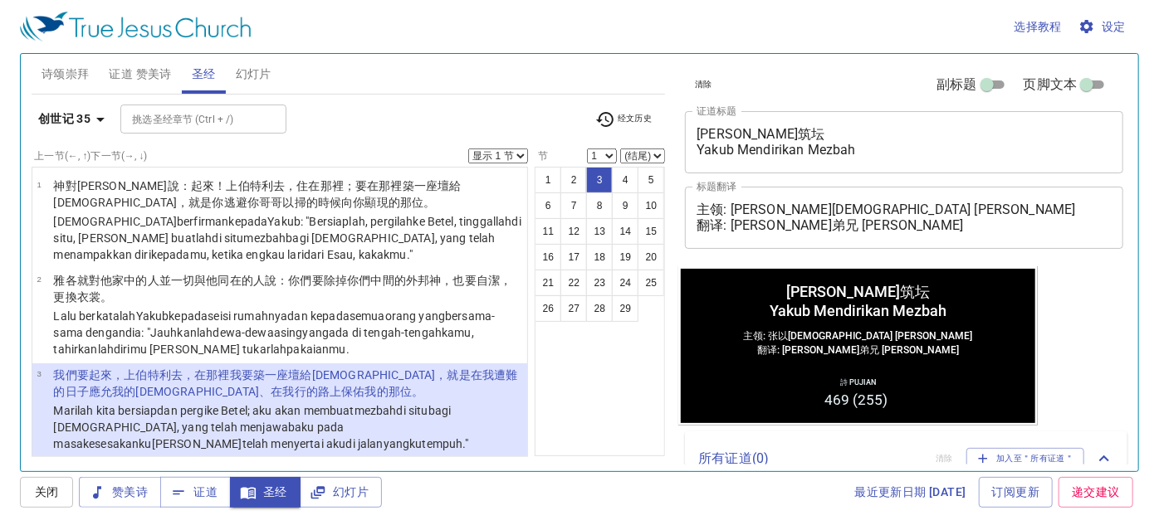
select select "3"
click at [385, 397] on p "我們要起來 ，上 伯特利 去，在那裡我要築 一座壇 給神 ，就是在我遭難 的日子 應允 我的禱告、在我行 的路 上保佑我的那位。" at bounding box center [287, 383] width 469 height 33
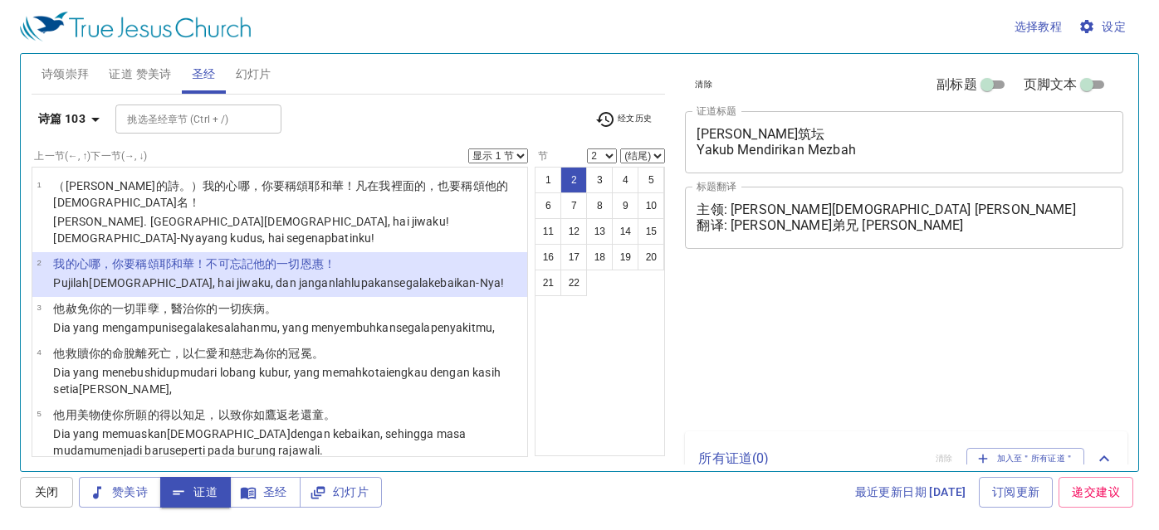
select select "2"
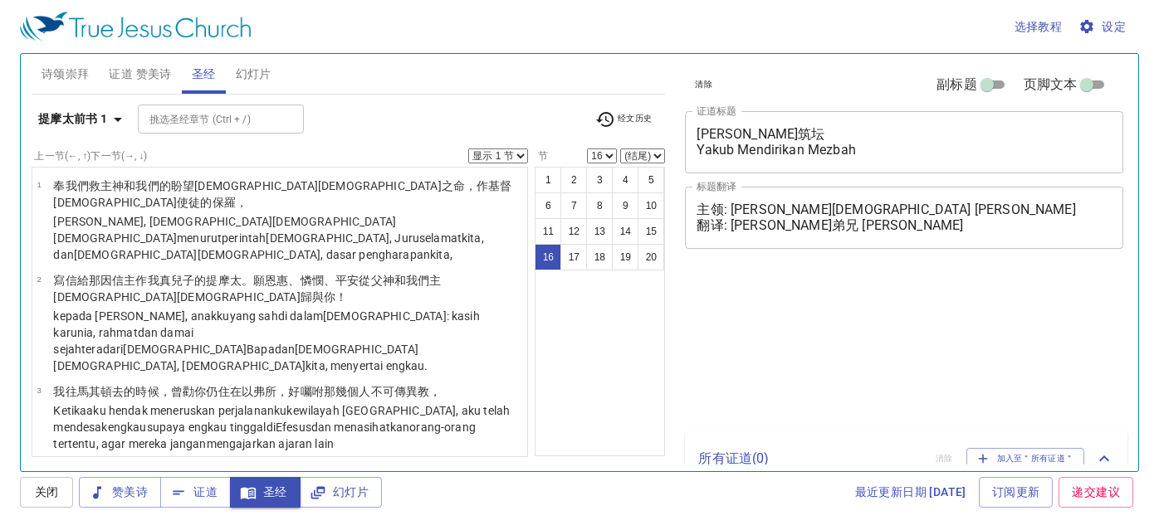
select select "16"
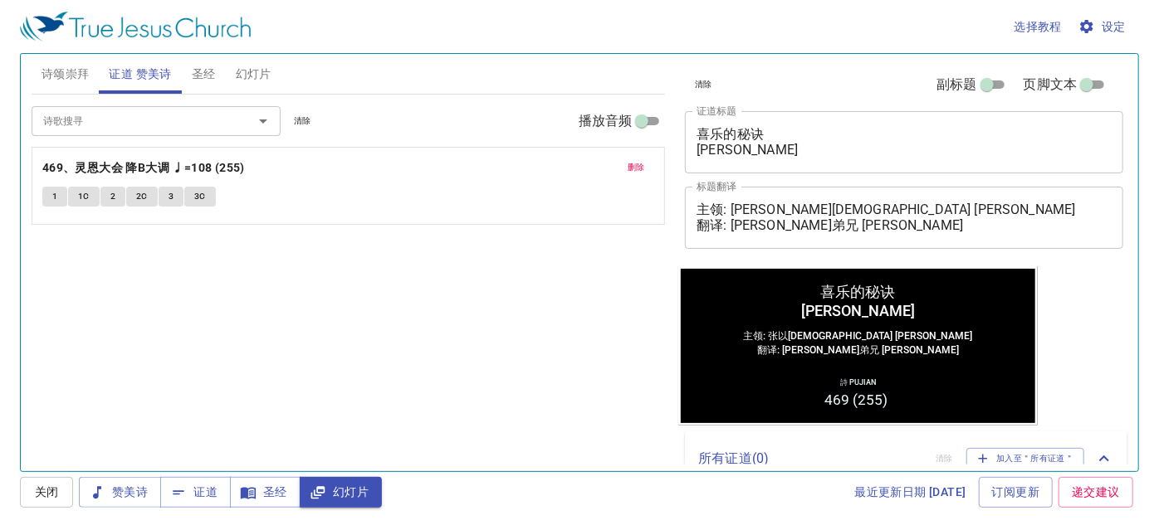
paste textarea "李玛拉基传道 Pendeta Maleakhi Lee"
type textarea "主领: 李玛拉基传道 Pendeta Maleakhi Lee 翻译: 麦殷敬弟兄 Saudara Alvis Mak"
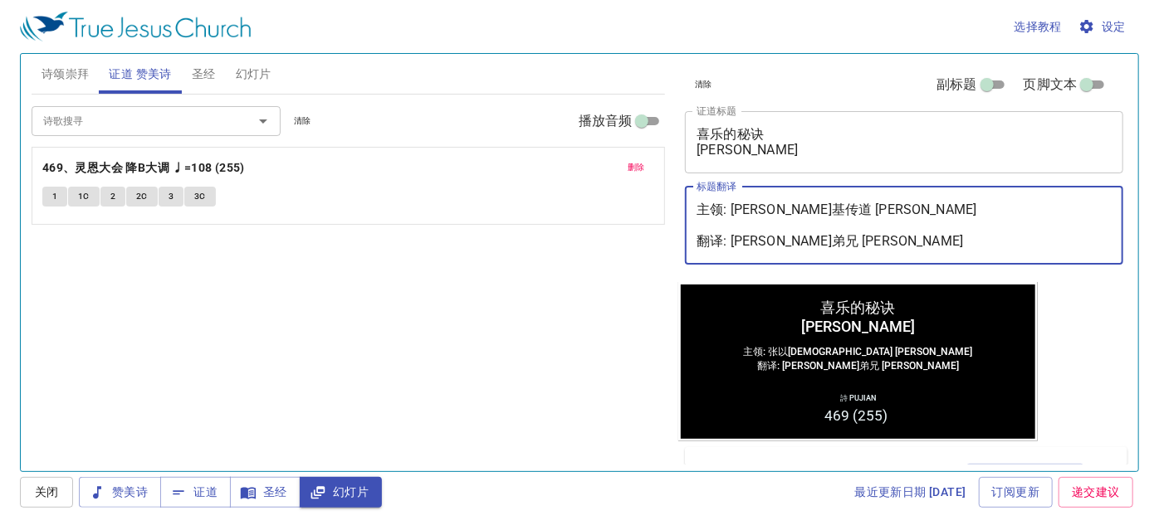
click at [927, 209] on textarea "主领: 李玛拉基传道 Pendeta Maleakhi Lee 翻译: 麦殷敬弟兄 Saudara Alvis Mak" at bounding box center [903, 225] width 415 height 47
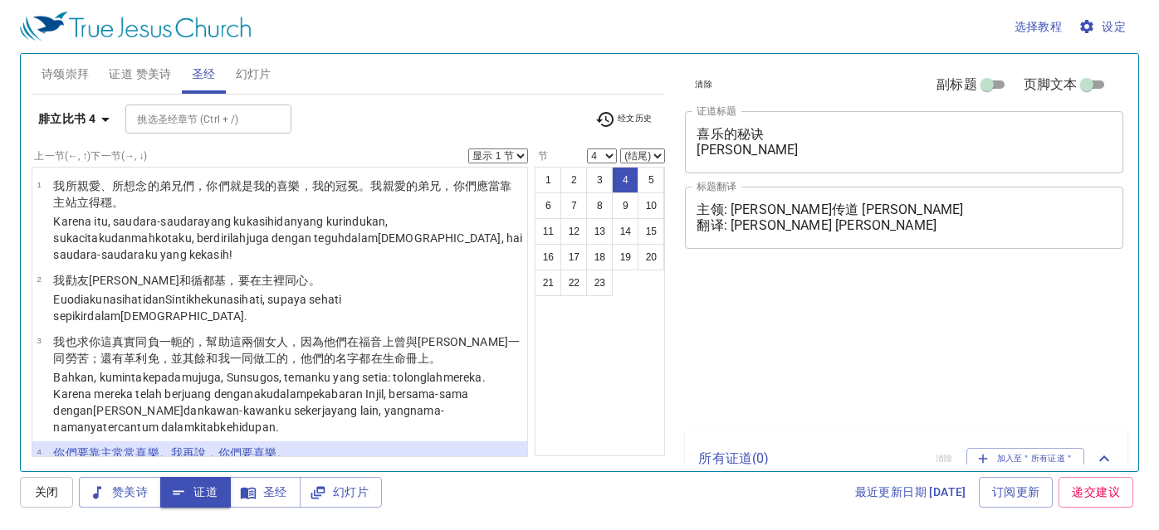
select select "4"
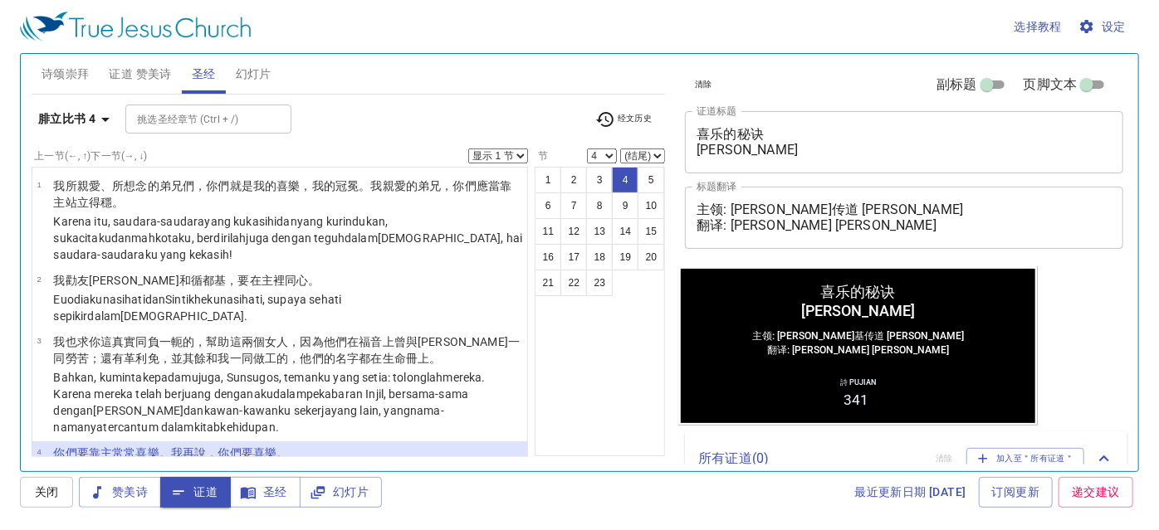
scroll to position [134, 0]
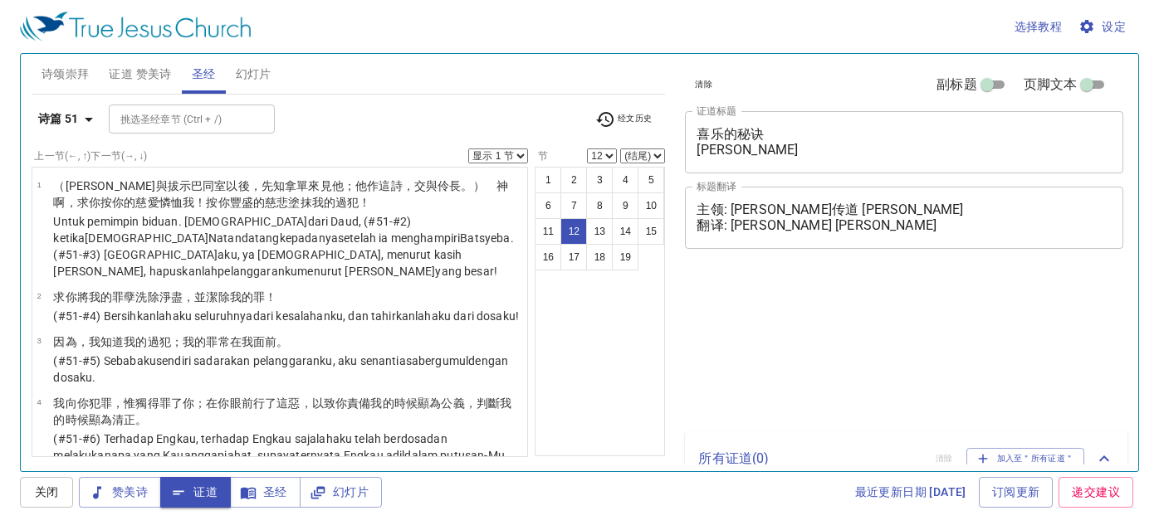
select select "12"
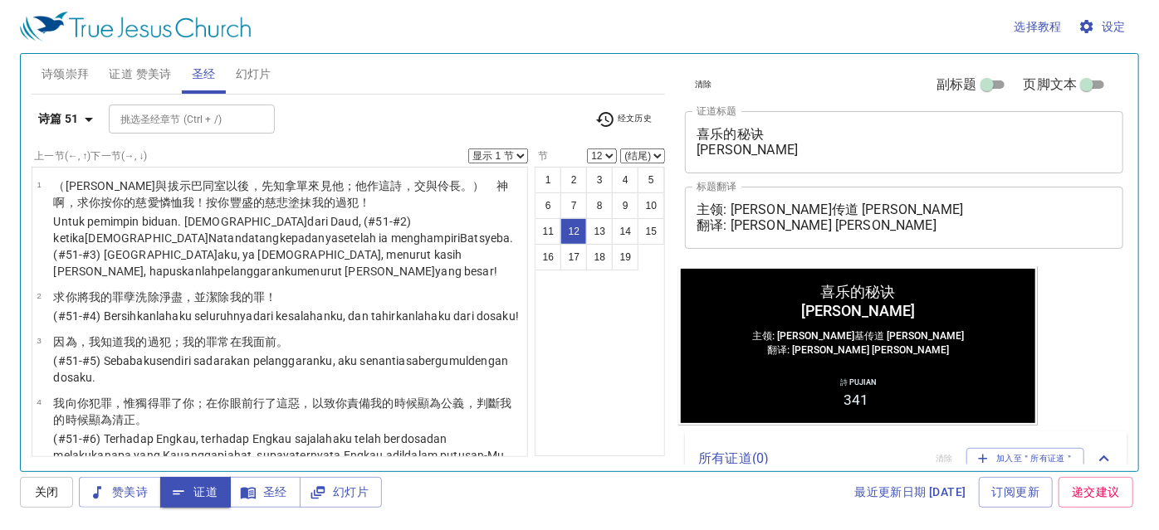
scroll to position [634, 0]
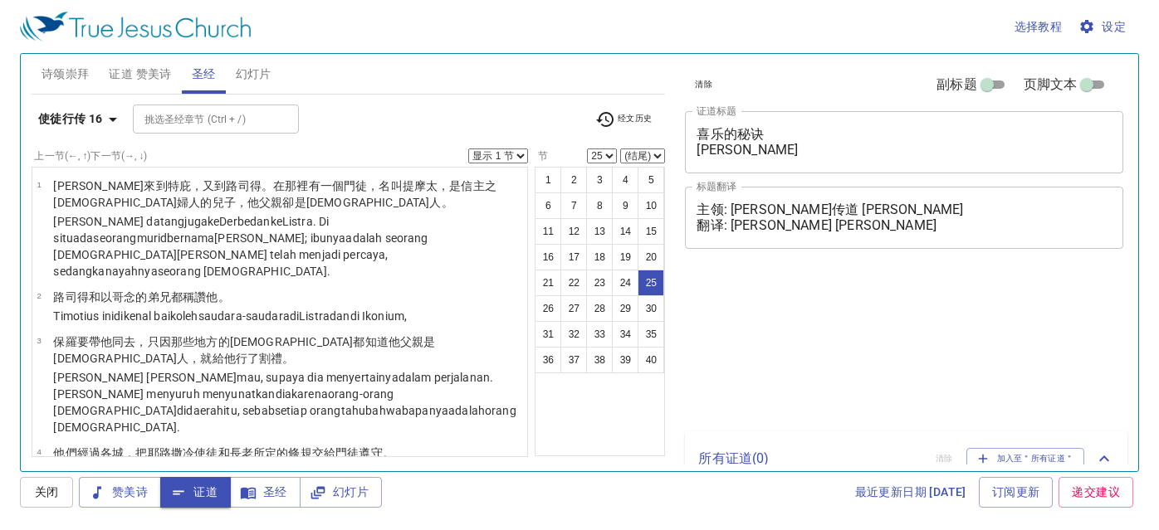
select select "25"
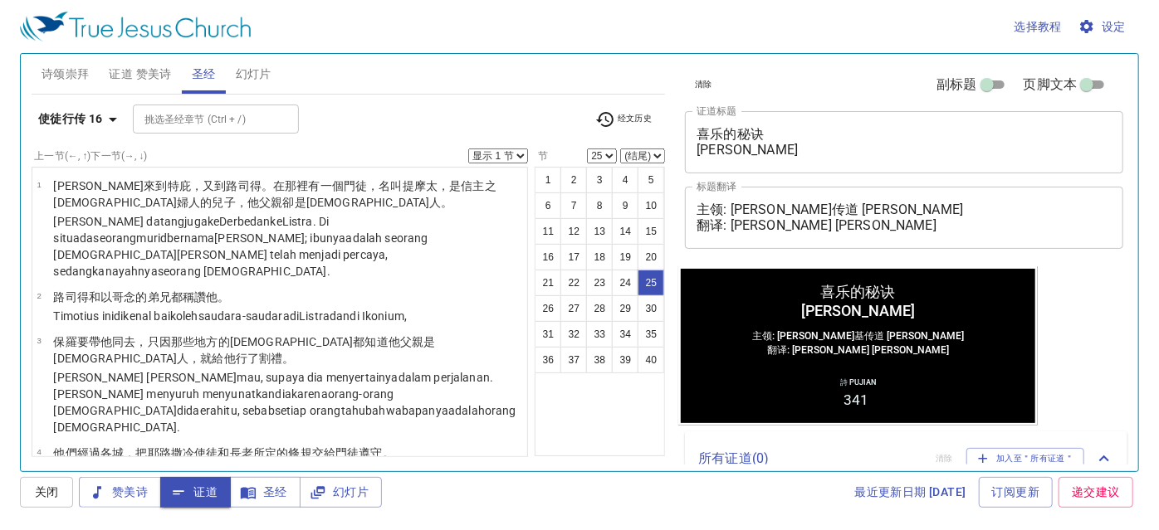
scroll to position [1665, 0]
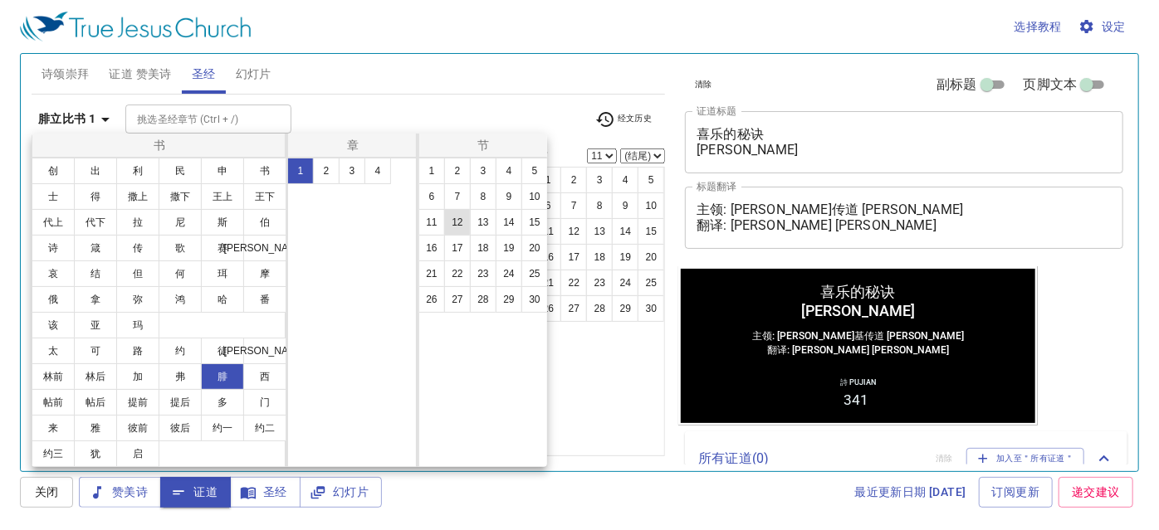
click at [449, 222] on button "12" at bounding box center [457, 222] width 27 height 27
click at [454, 221] on button "12" at bounding box center [457, 222] width 27 height 27
click at [348, 247] on div "1 2 3 4" at bounding box center [352, 313] width 130 height 310
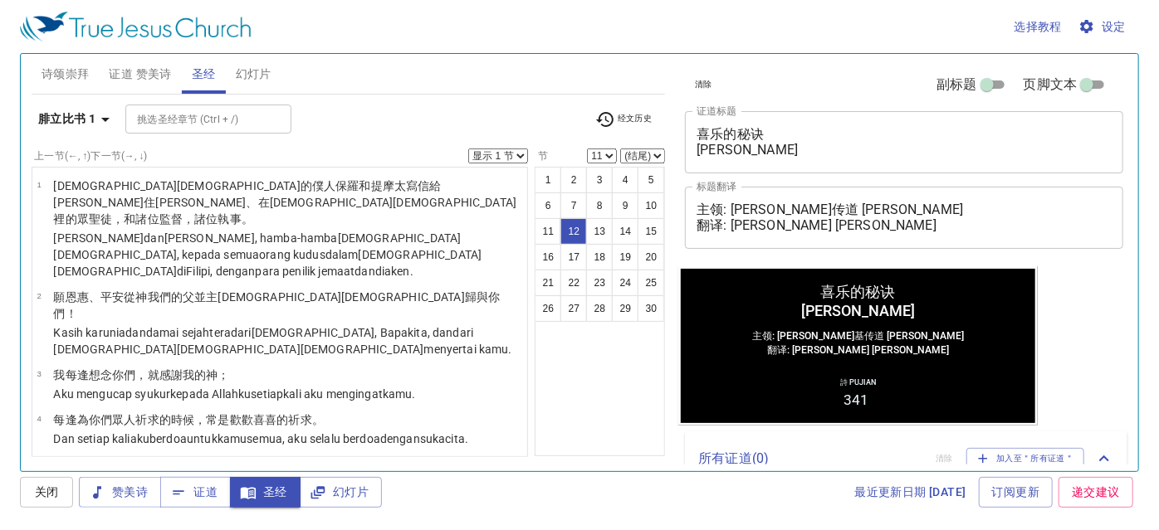
click at [361, 191] on button "12" at bounding box center [351, 183] width 20 height 15
select select "12"
click at [361, 191] on button "12" at bounding box center [351, 183] width 20 height 15
click at [453, 229] on div "书 创 出 利 民 申 书 士 得 撒上 撒下 王上 王下 代上 代下 拉 尼 斯 伯 诗 箴 传 歌 赛 耶 哀 结 但 何 珥 摩 俄 拿 弥 鸿 哈 番…" at bounding box center [579, 265] width 1159 height 530
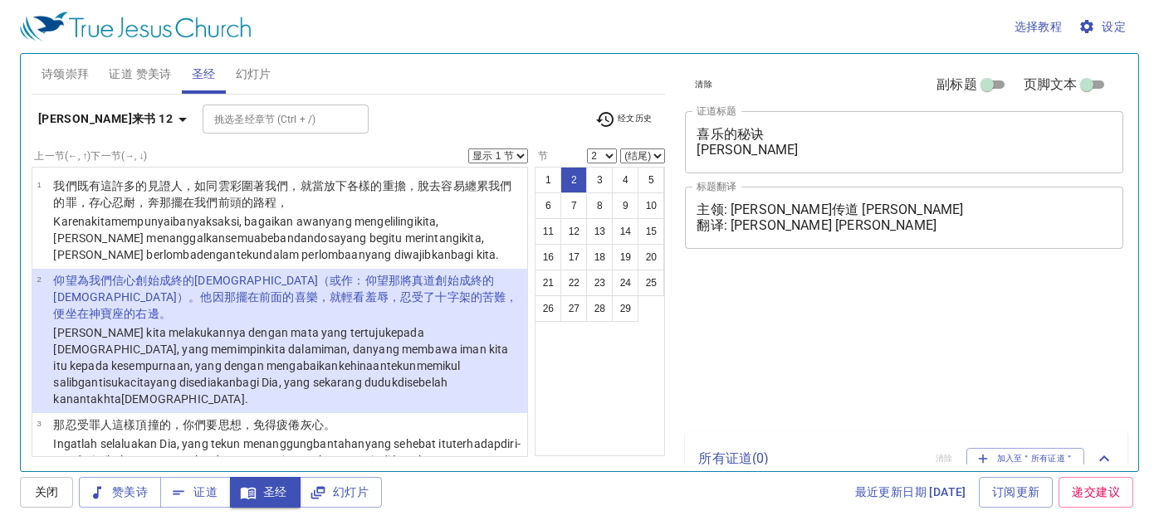
select select "2"
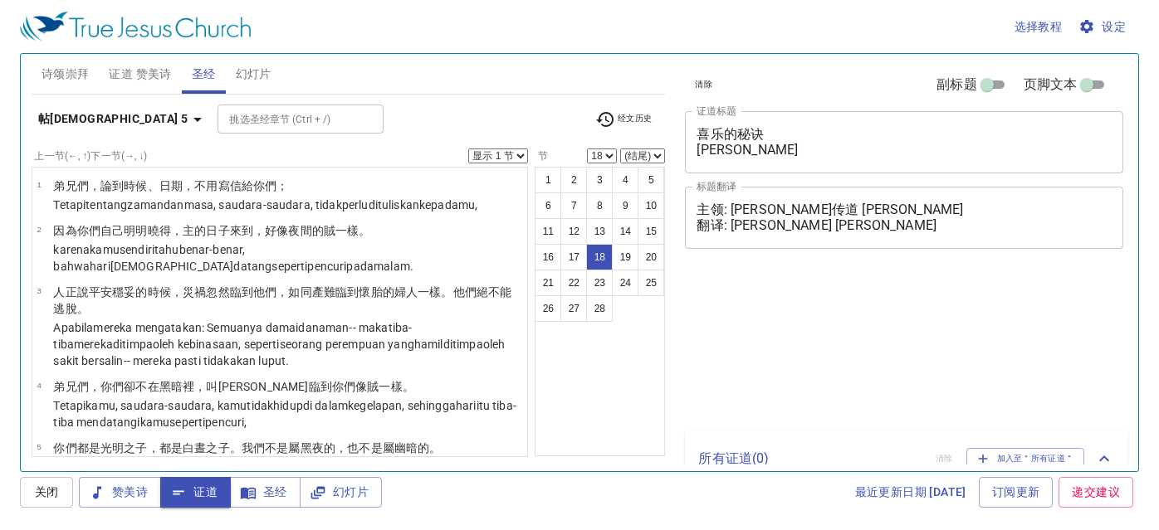
select select "18"
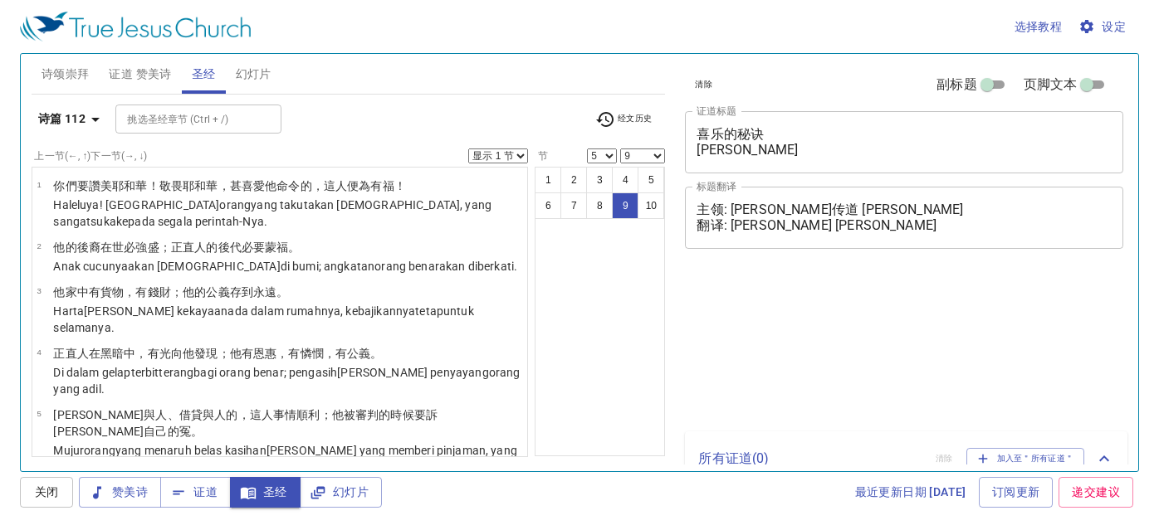
select select "5"
select select "9"
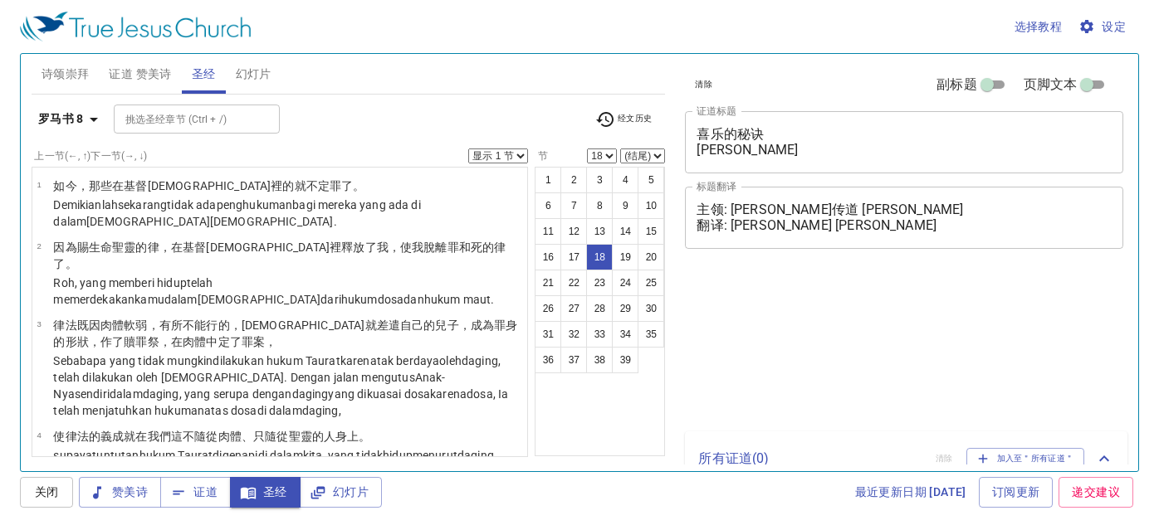
select select "18"
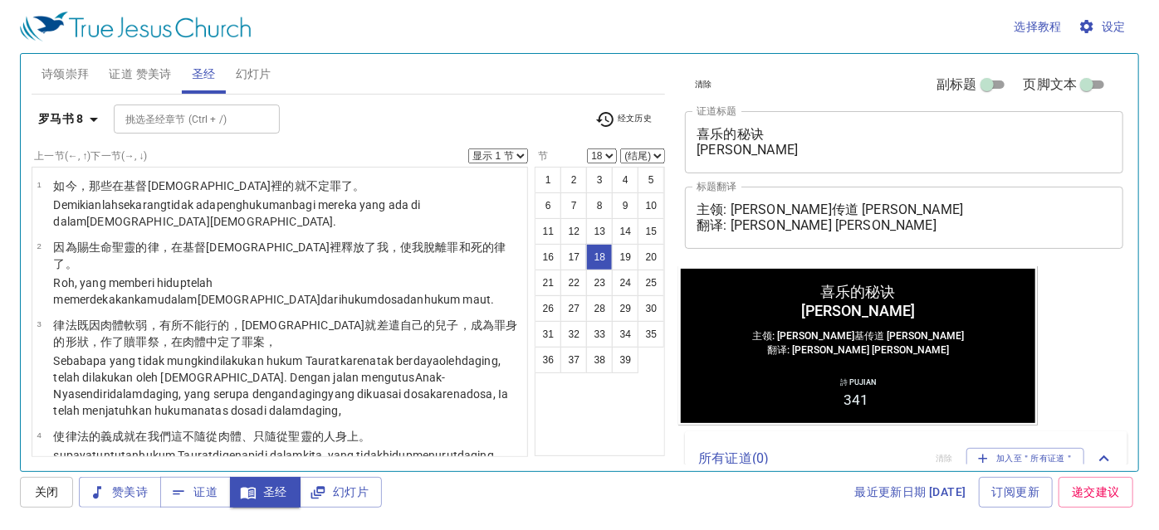
scroll to position [1102, 0]
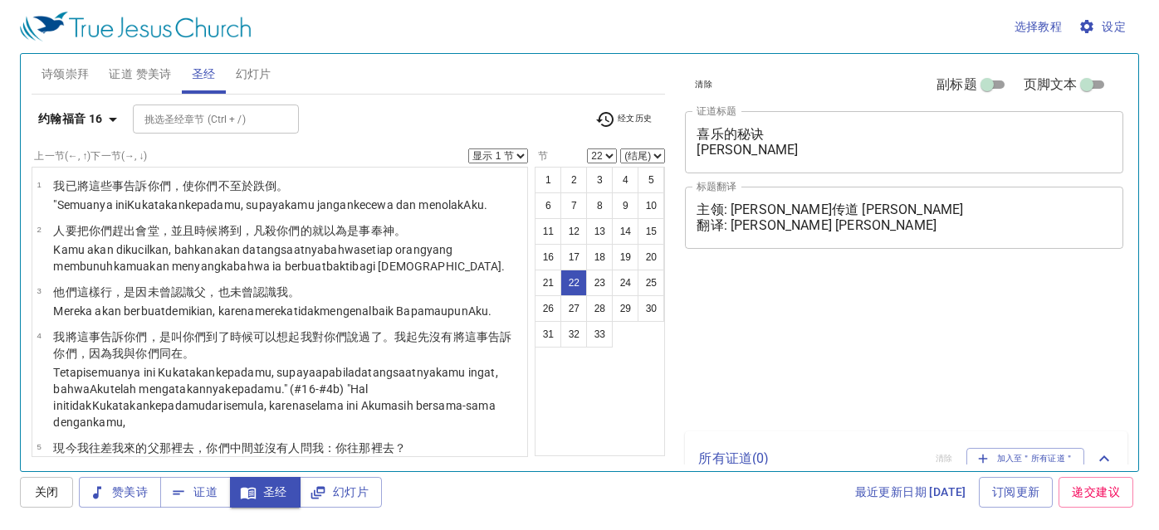
select select "22"
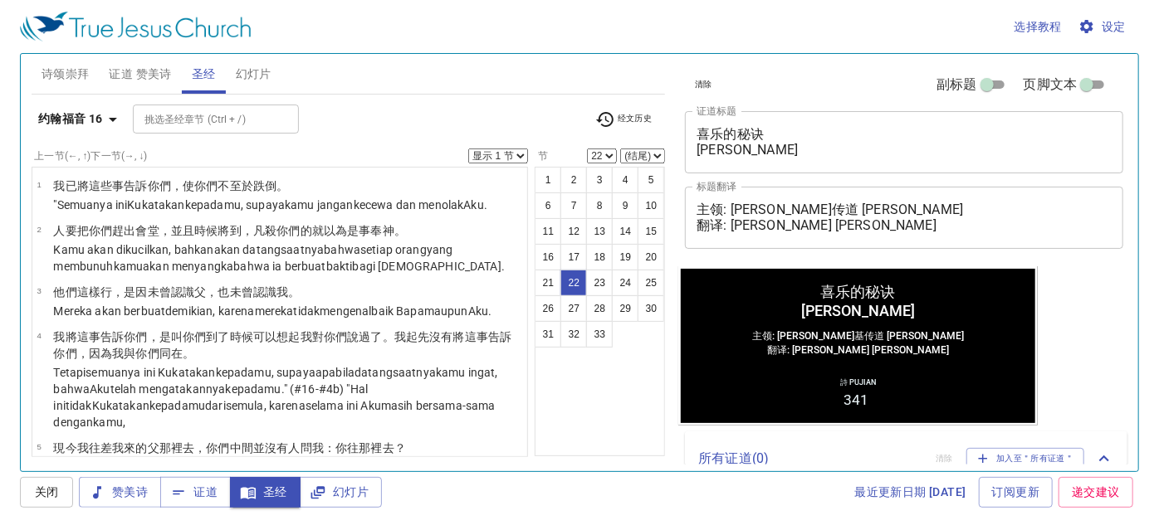
scroll to position [1356, 0]
